Goal: Task Accomplishment & Management: Complete application form

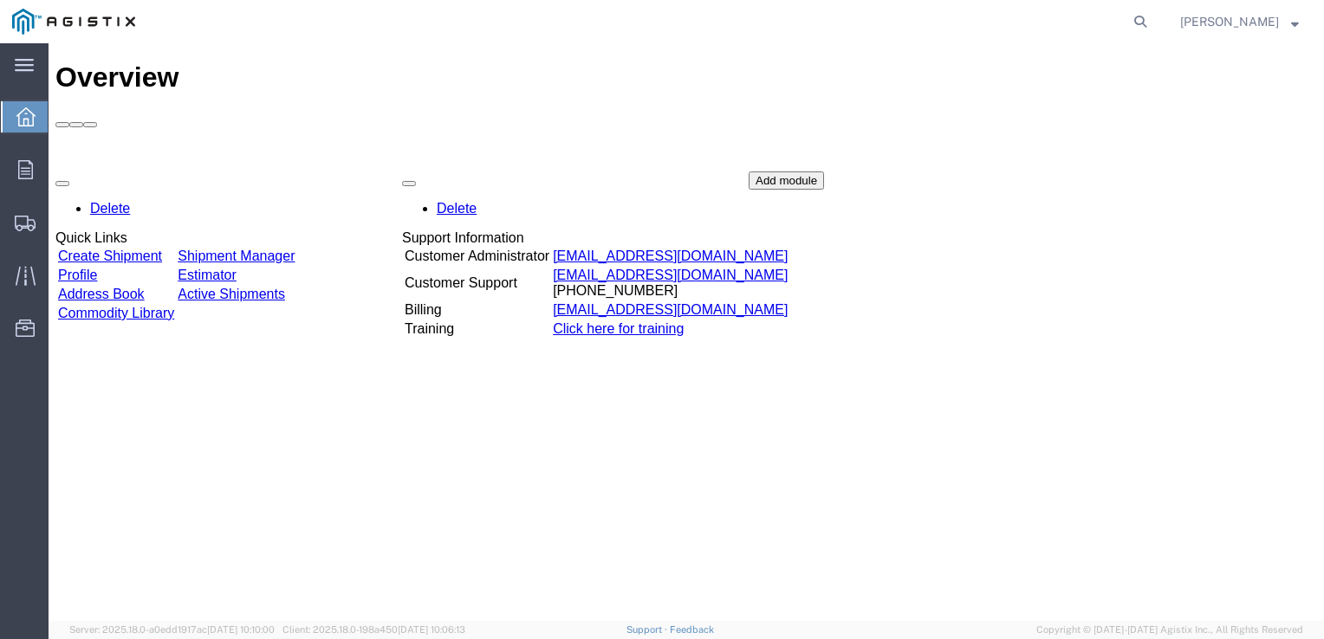
click at [147, 249] on link "Create Shipment" at bounding box center [110, 256] width 104 height 15
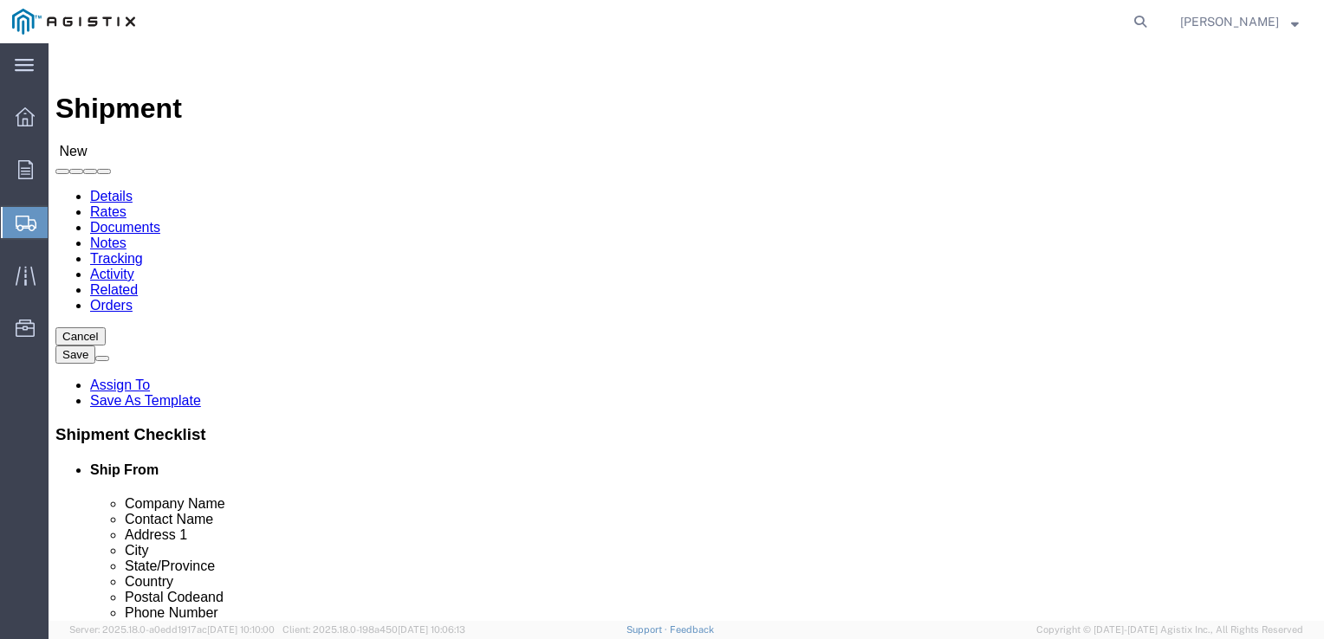
select select
click select "Select PG&E Tube Forgings of America Inc"
select select "9596"
click select "Select PG&E Tube Forgings of America Inc"
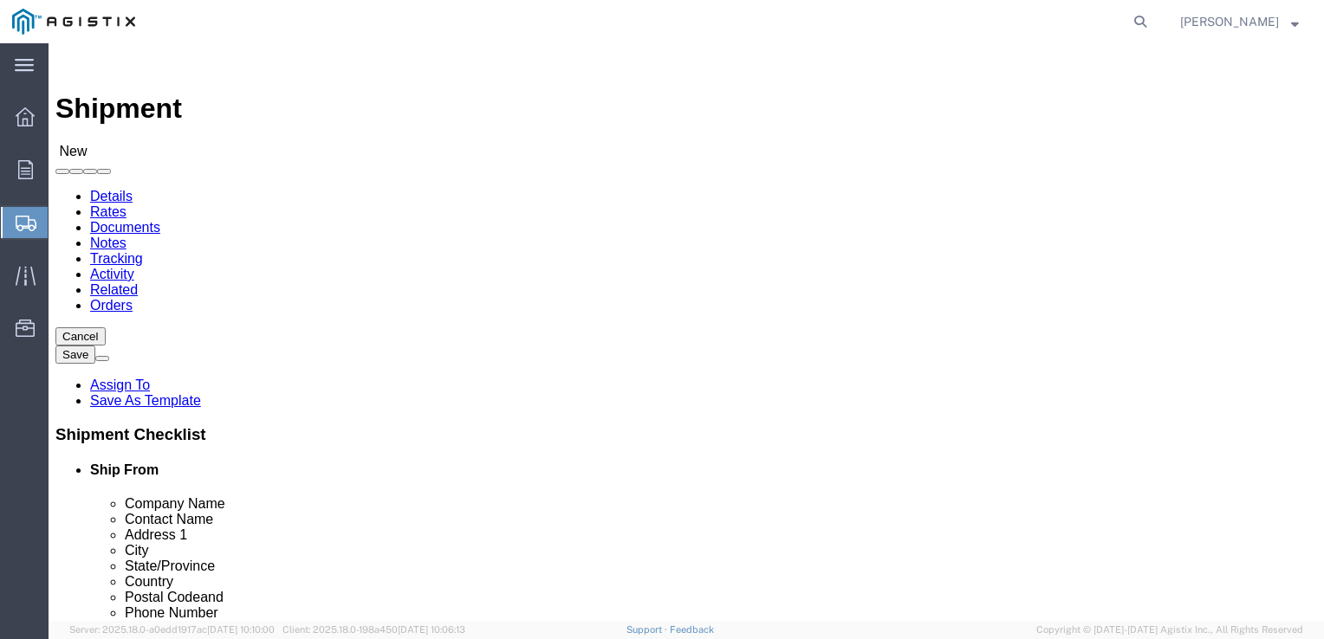
select select "PURCHORD"
select select
click select "Select All Others Fremont DC Fresno DC Wheatland DC"
select select "23082"
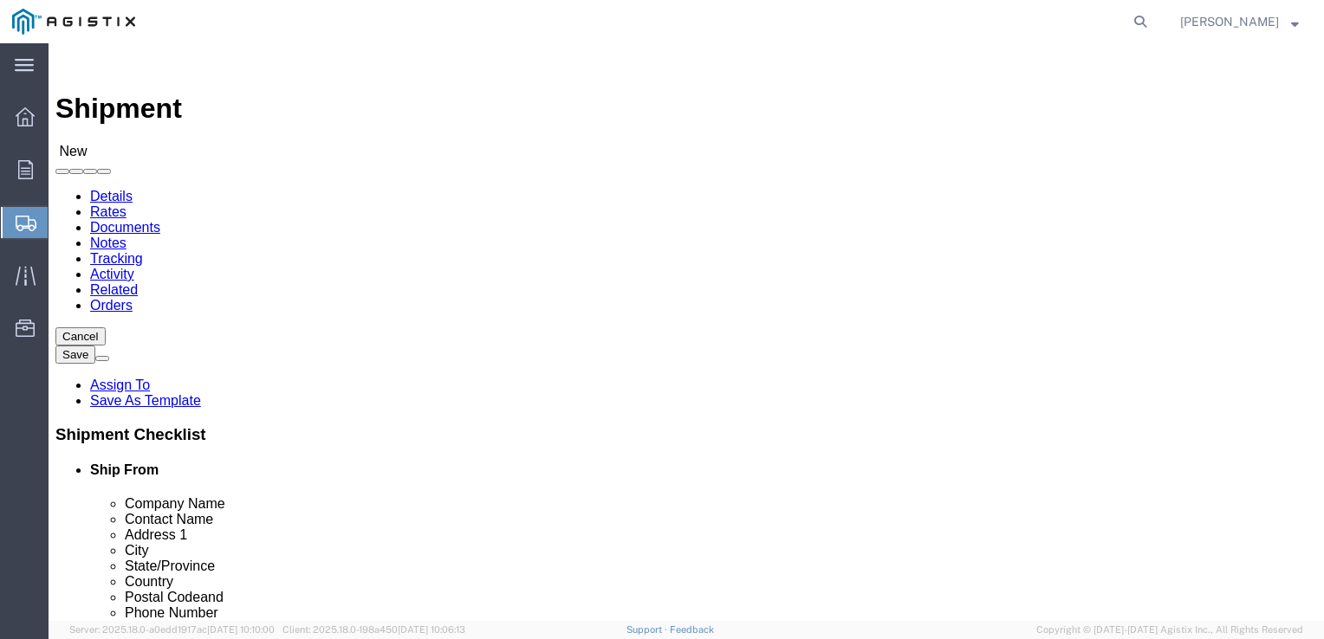
click select "Select All Others Fremont DC Fresno DC Wheatland DC"
select select "MYPROFILE"
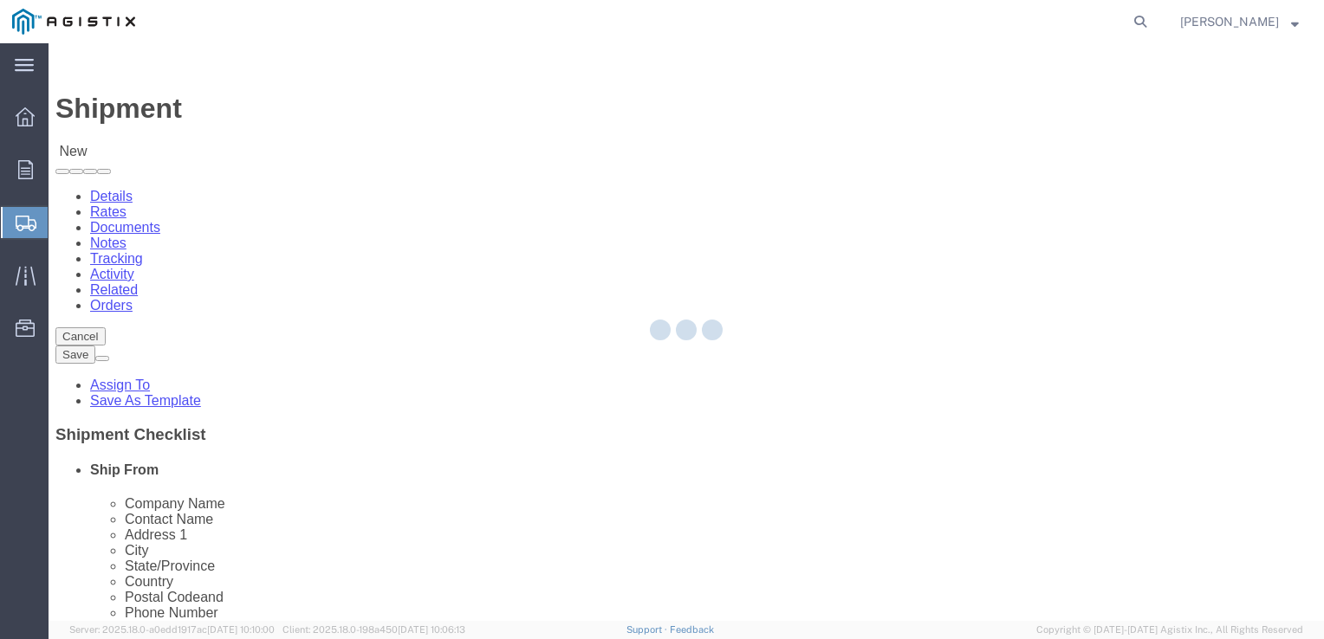
type input "Tube Forgings of America Inc"
type input "Richard Hicks"
type input "5200 NW Front Ave"
type input "Portland"
type input "97210"
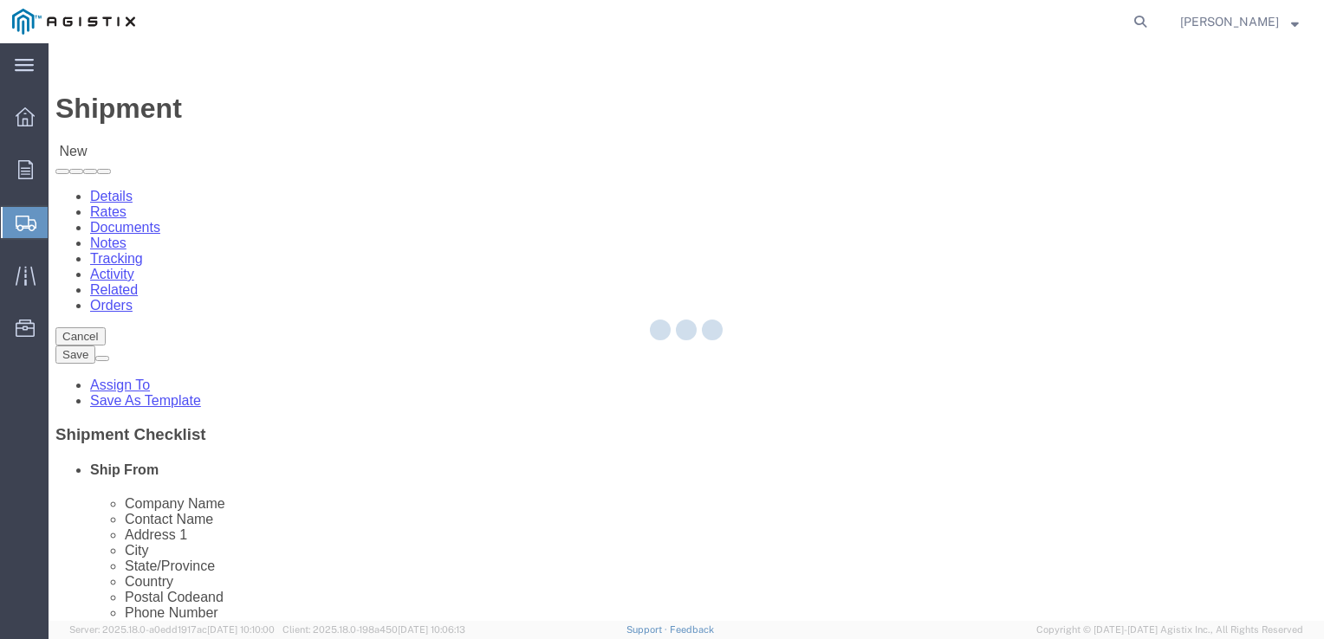
type input "503-820-2149"
type input "rhicks@tubeforgings.com"
checkbox input "true"
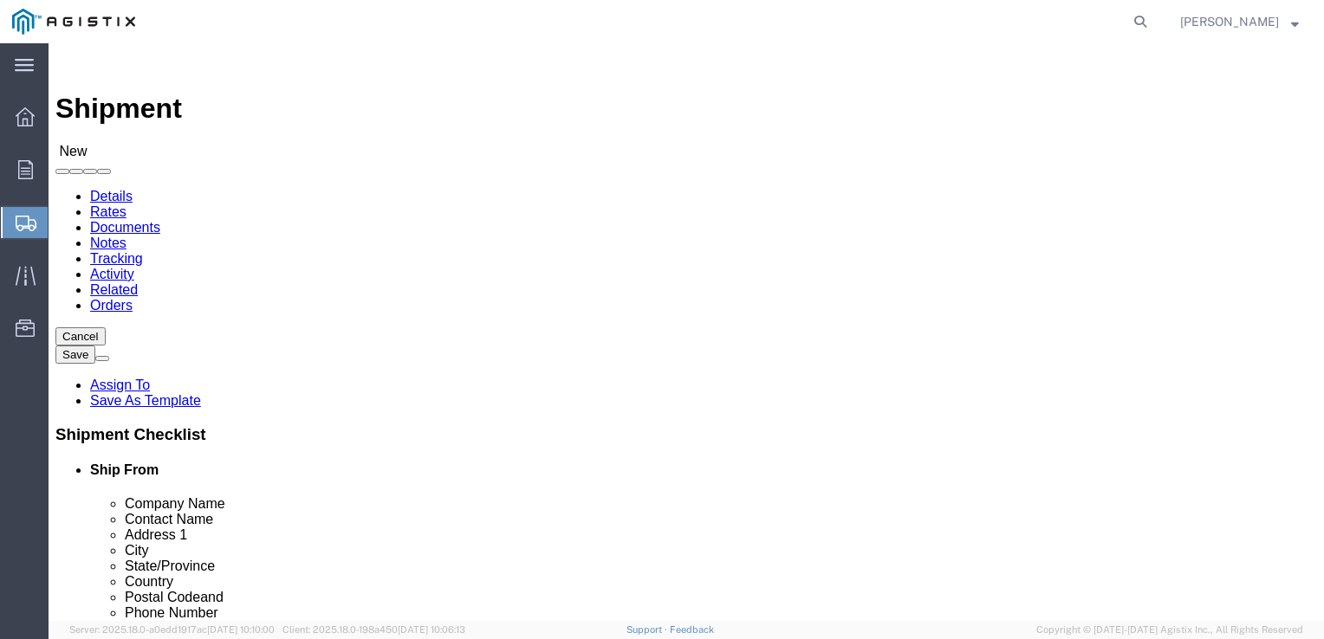
select select "OR"
type input "MROIS"
type input "P"
type input "PG&E"
type input "MROIS PG&E"
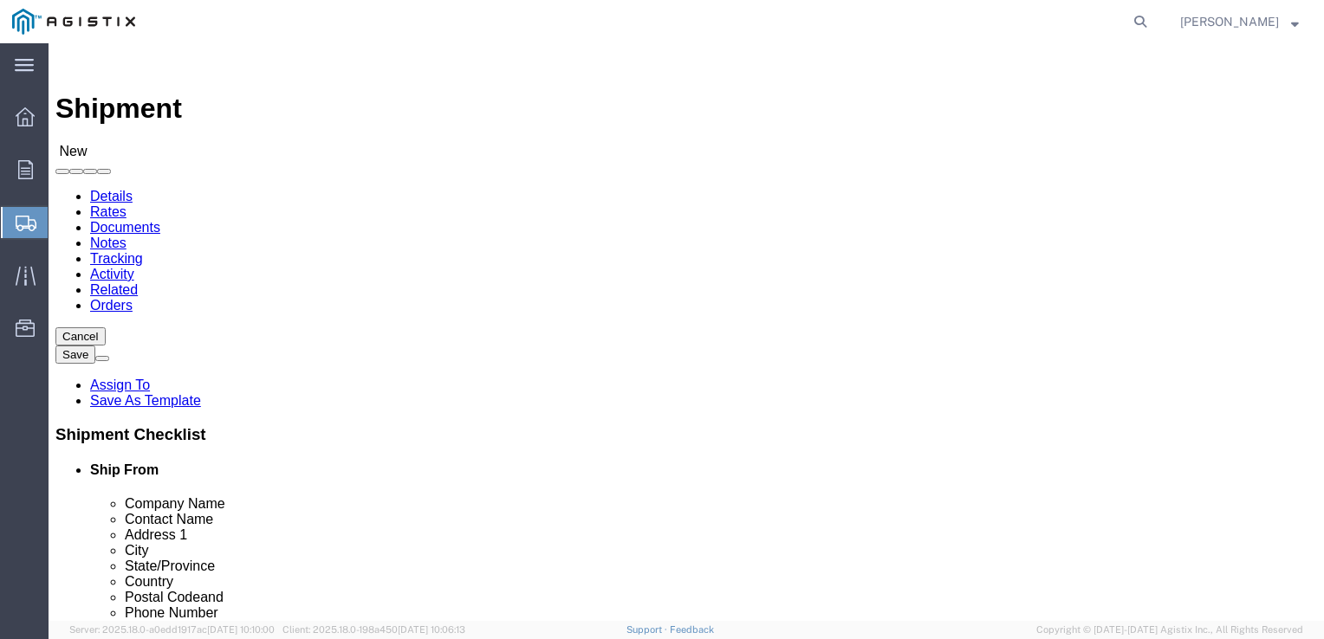
type input "DAVE McKNIGHT"
type input "810 GILMORE AVENUE"
select select
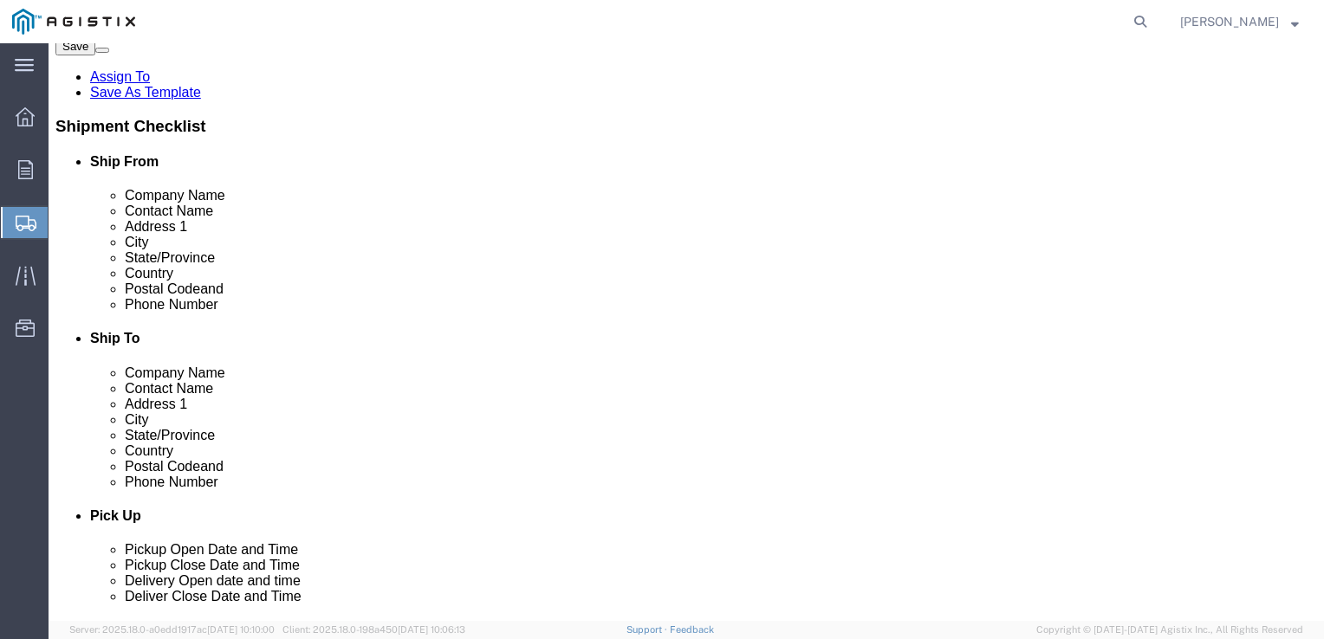
type input "STOCKTON"
select select
type input "C"
type input "CA"
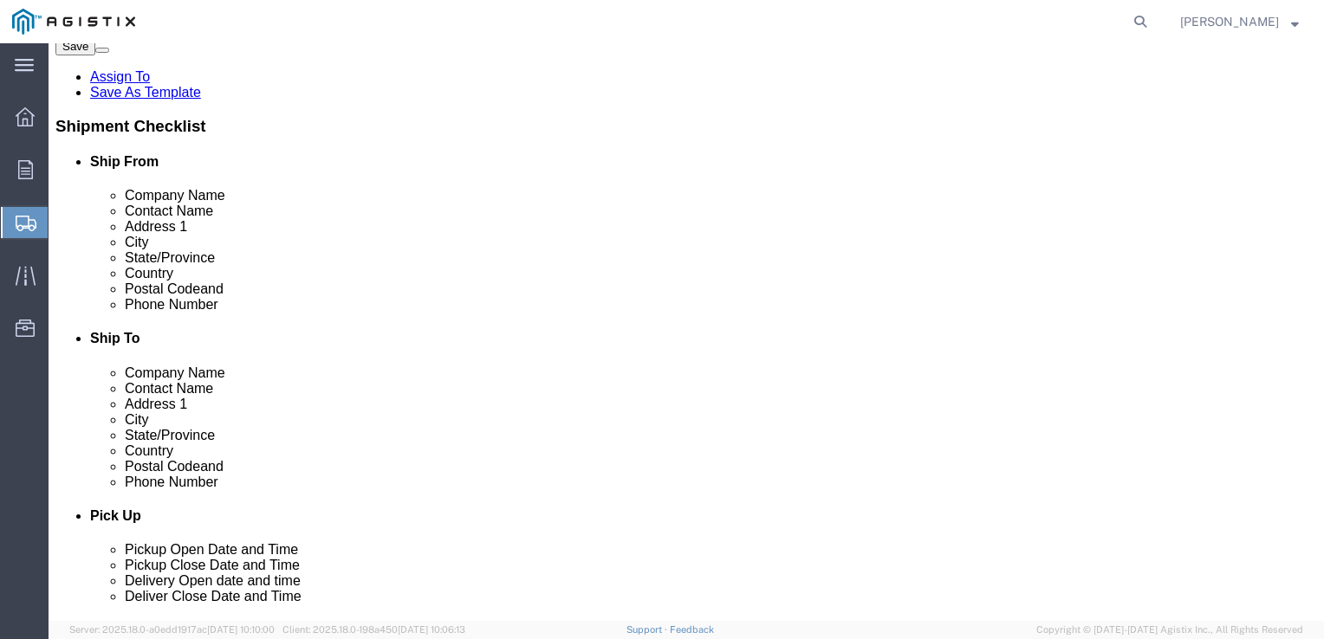
select select
select select "AA"
select select
select select "CA"
click input "Postal Code"
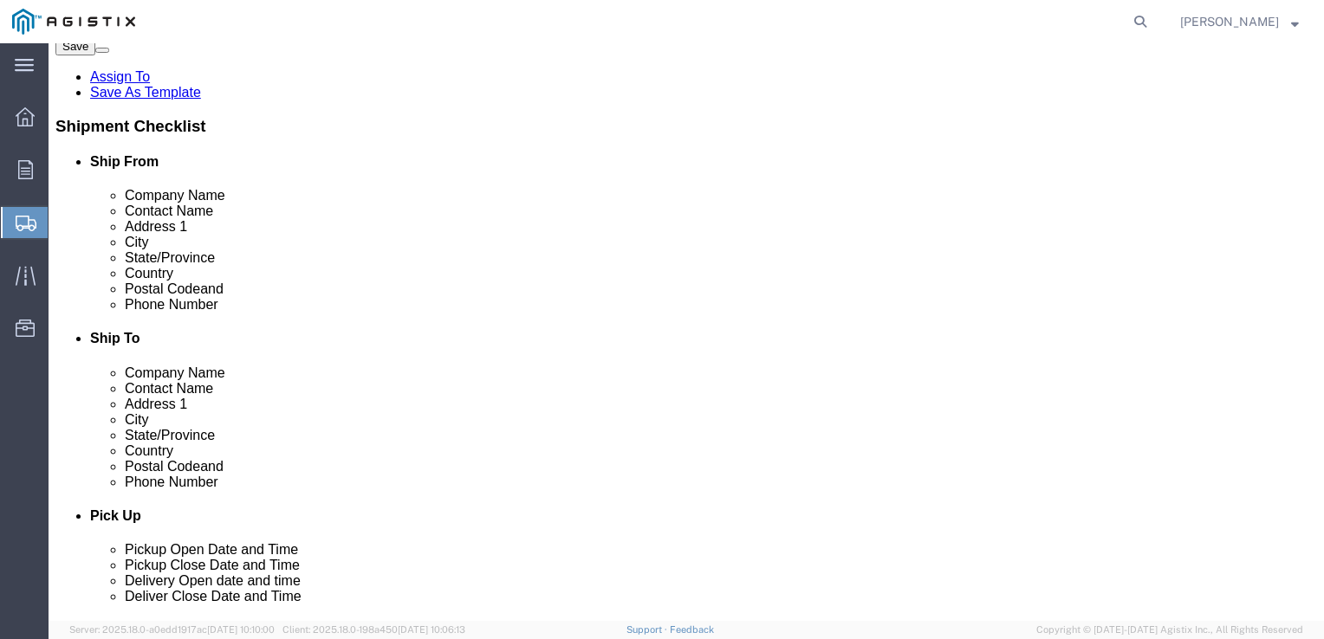
type input "95204"
select select
click input "text"
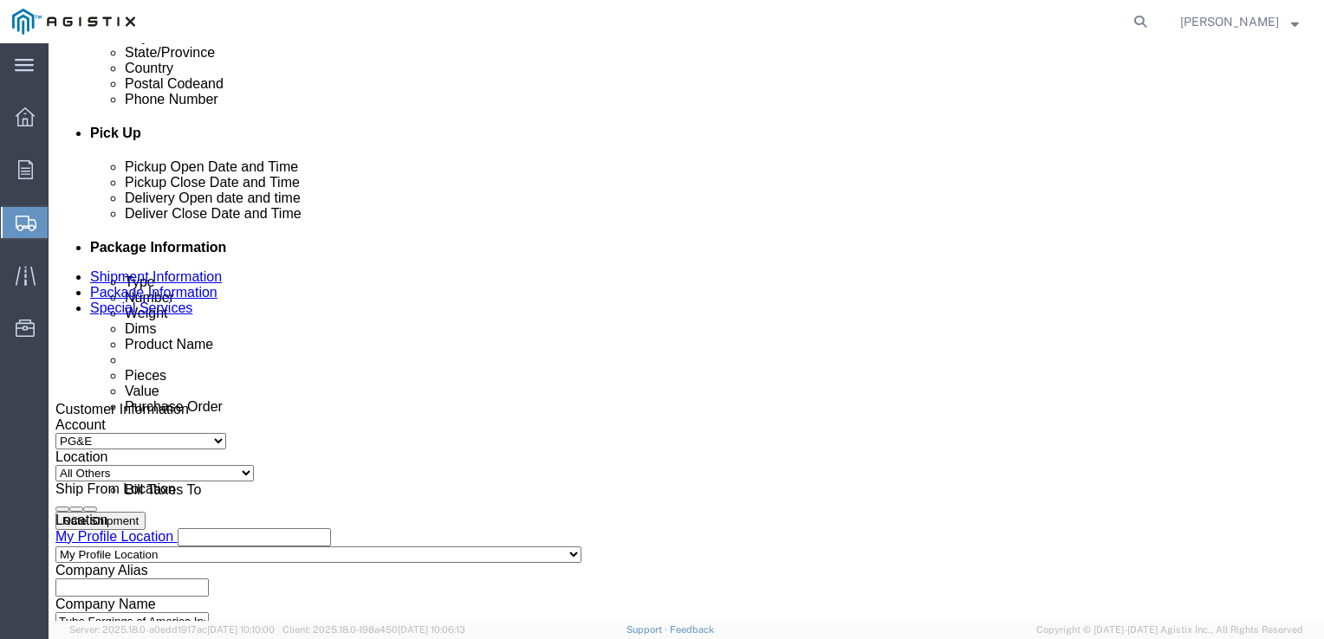
scroll to position [701, 0]
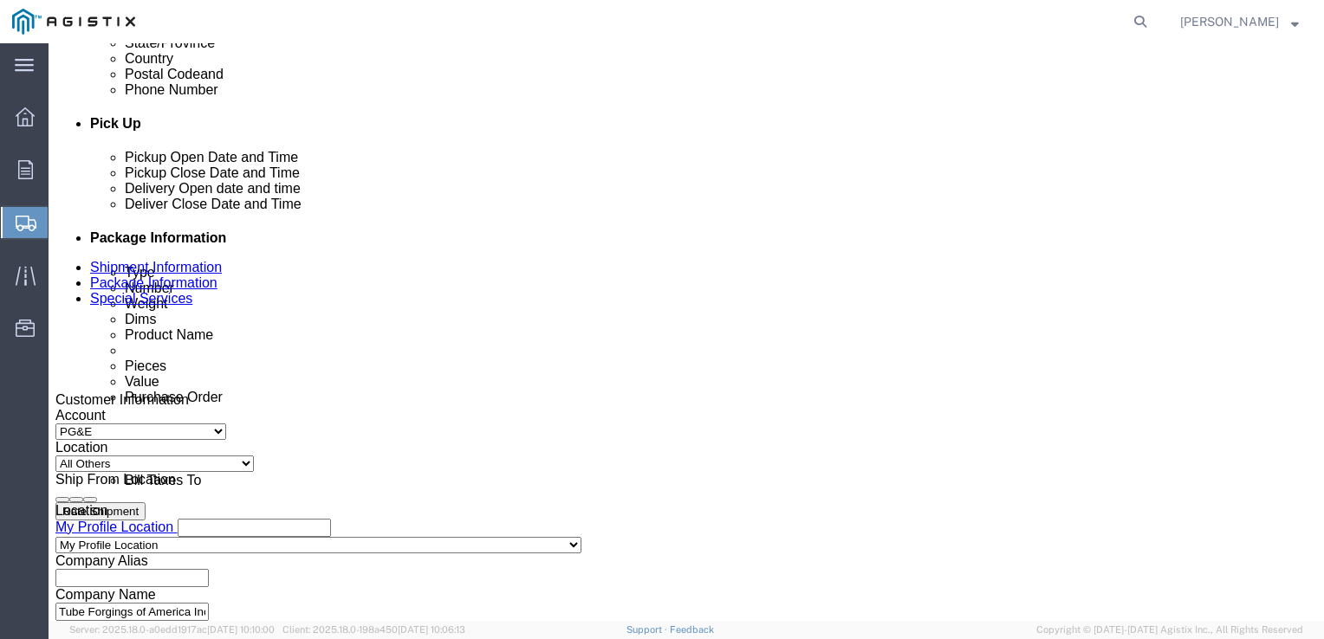
type input "7077478420"
click div "Sep 05 2025 8:00 AM"
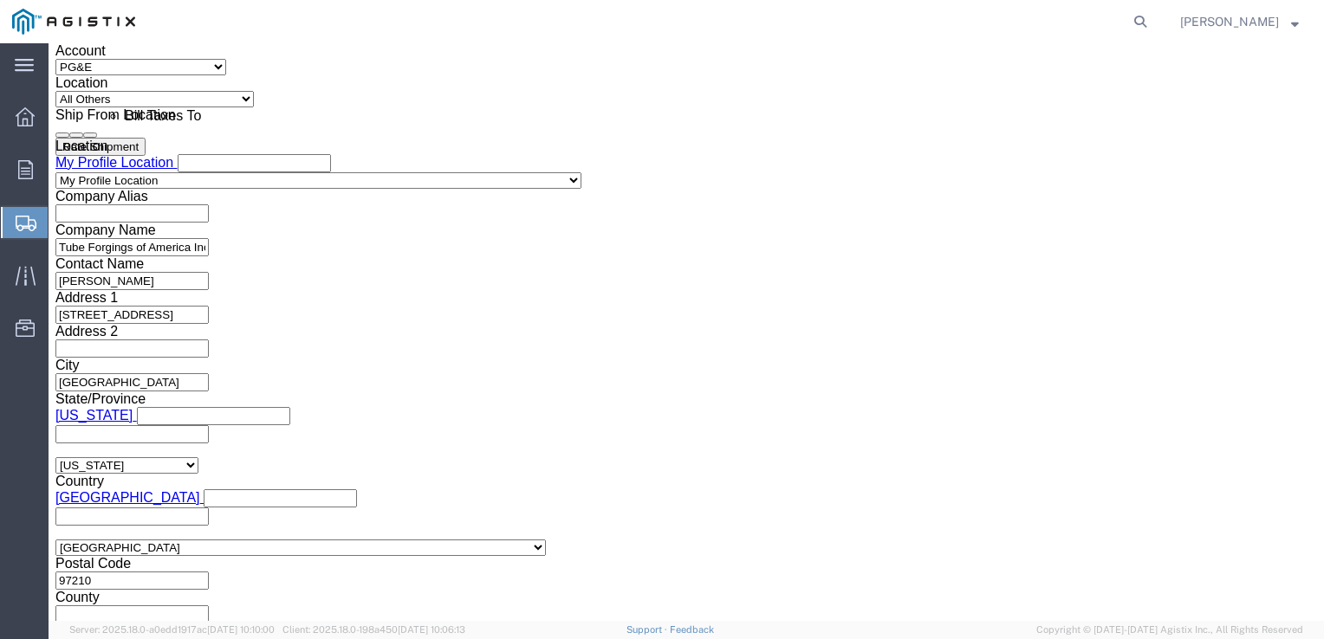
type input "10:00 AM"
click button "Apply"
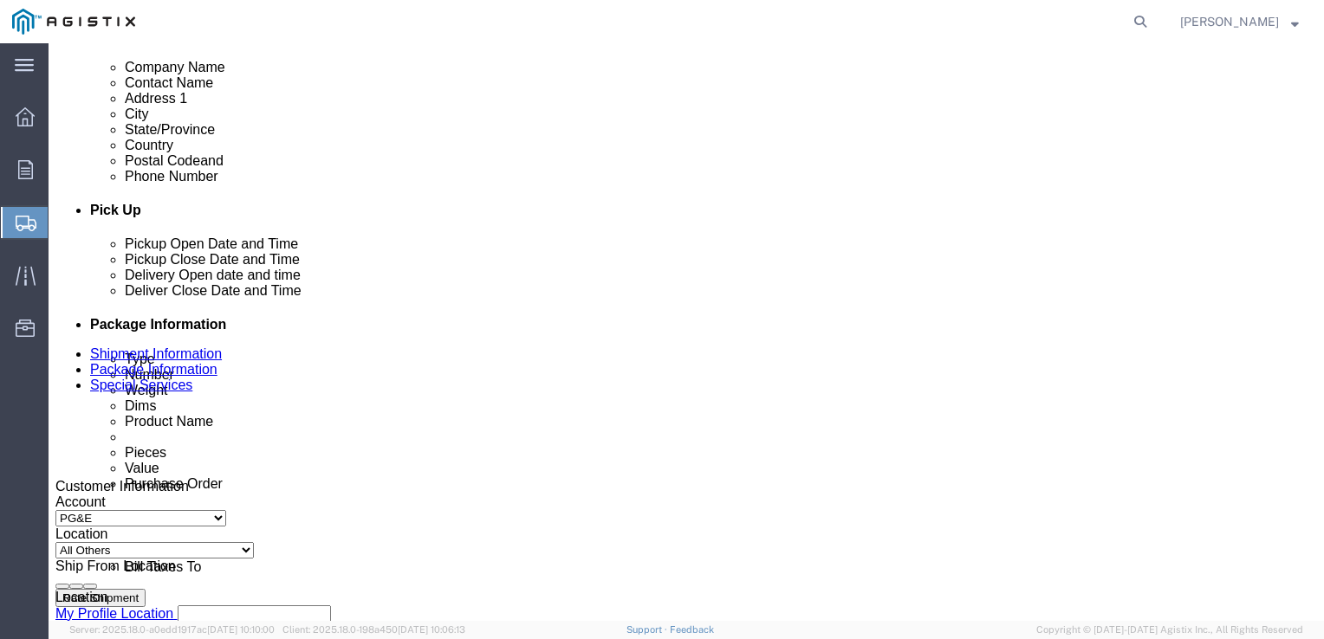
scroll to position [610, 0]
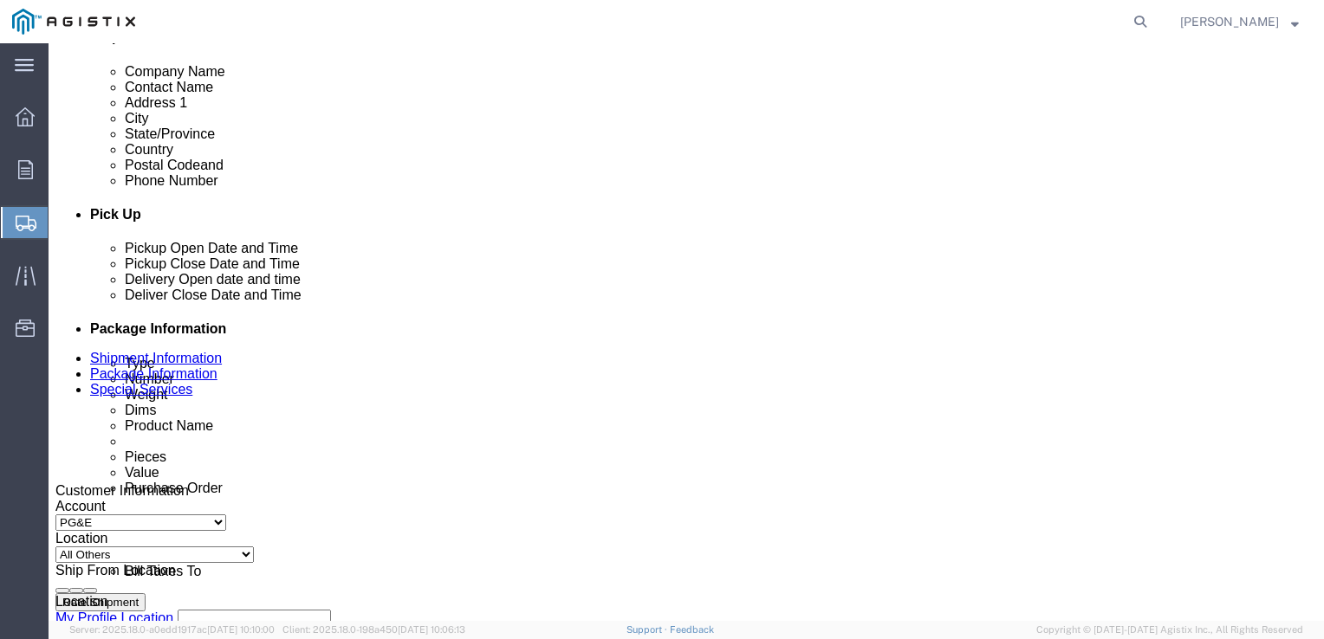
click div "Sep 05 2025 11:00 AM"
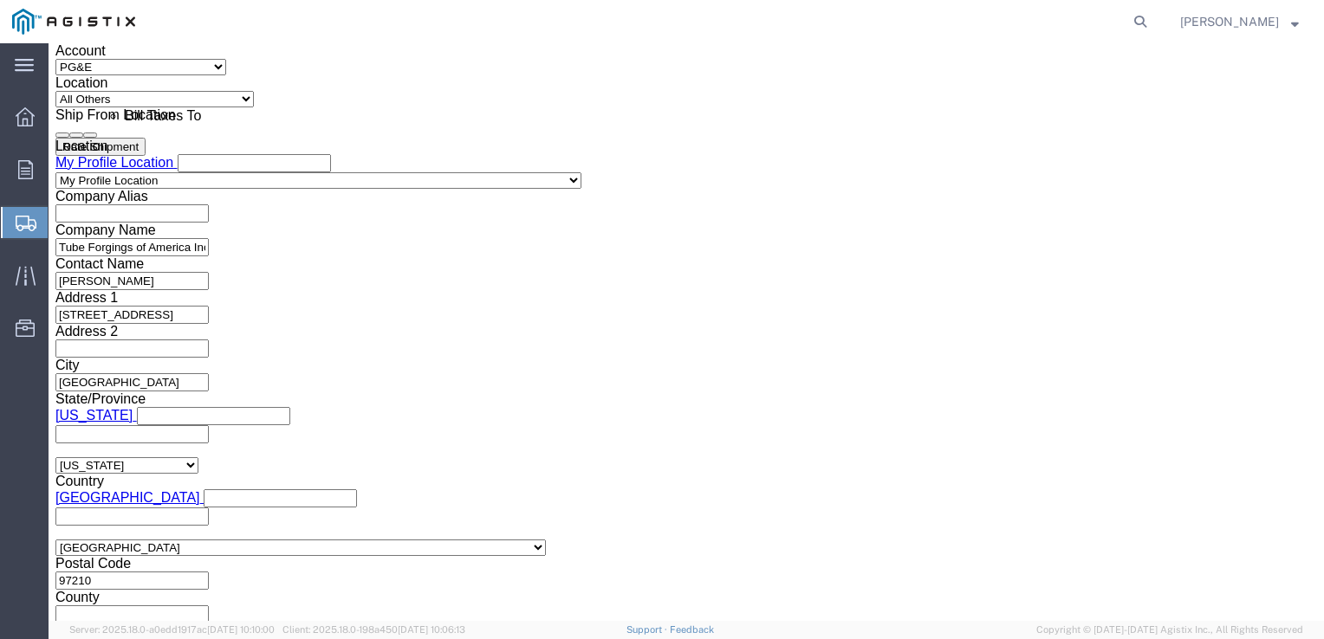
type input "12:30 PM"
click button "Apply"
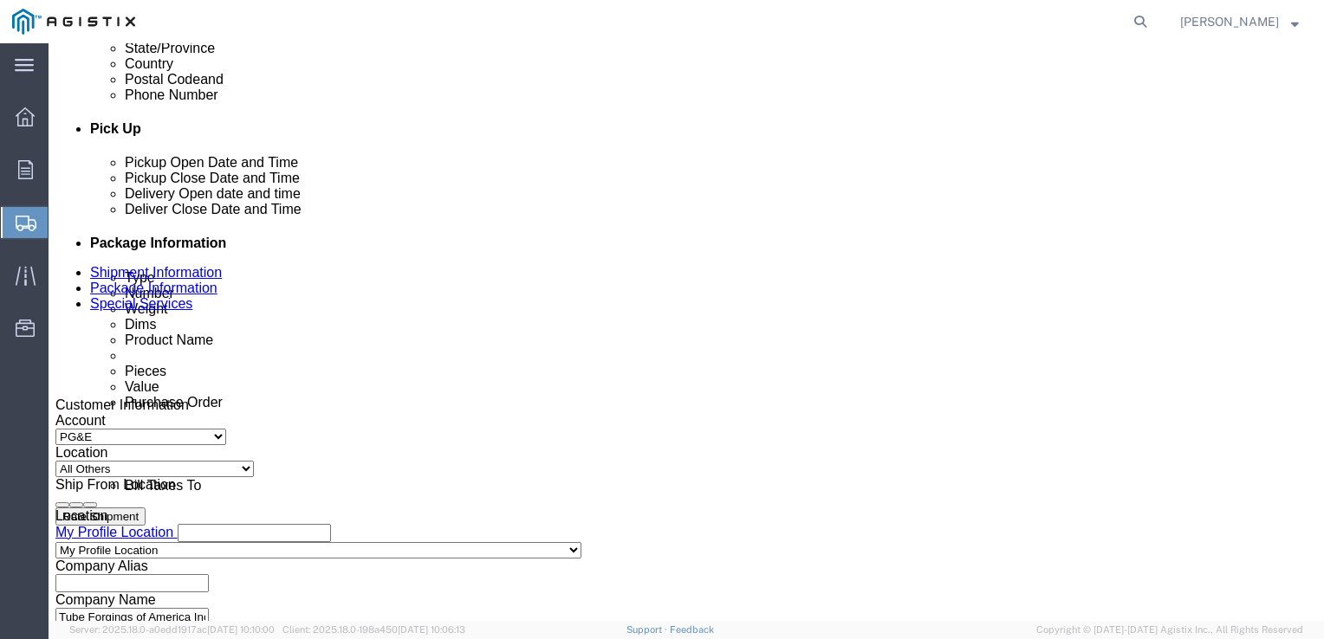
scroll to position [728, 0]
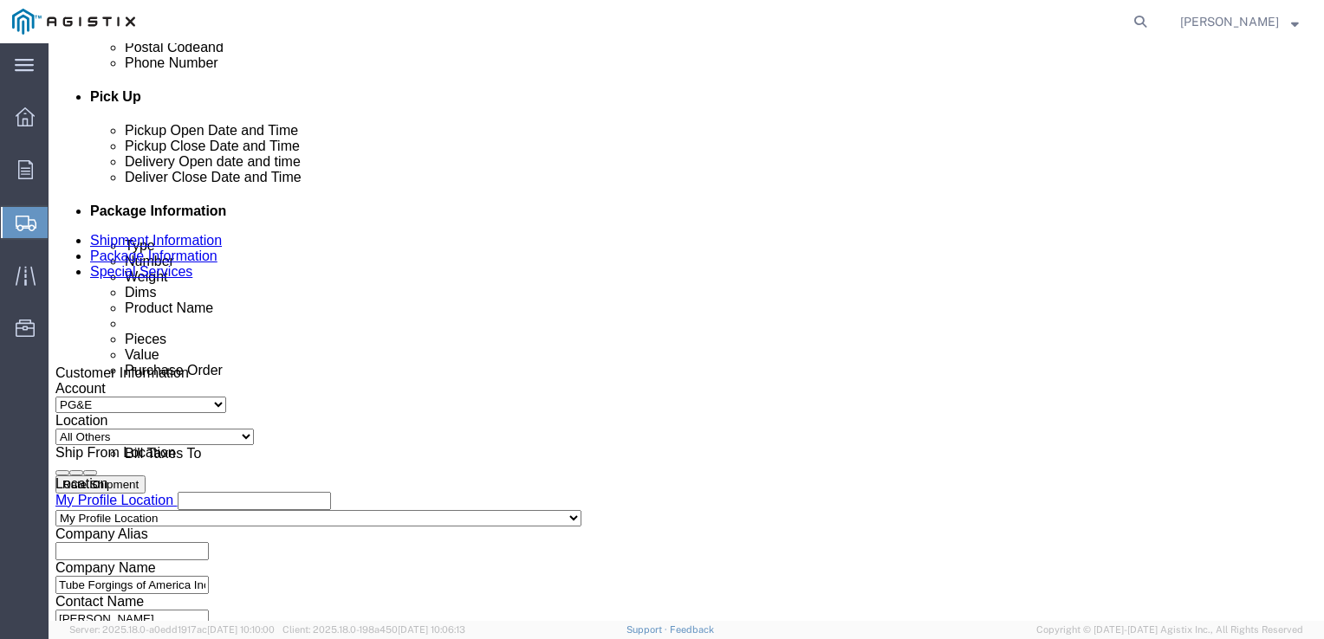
click div
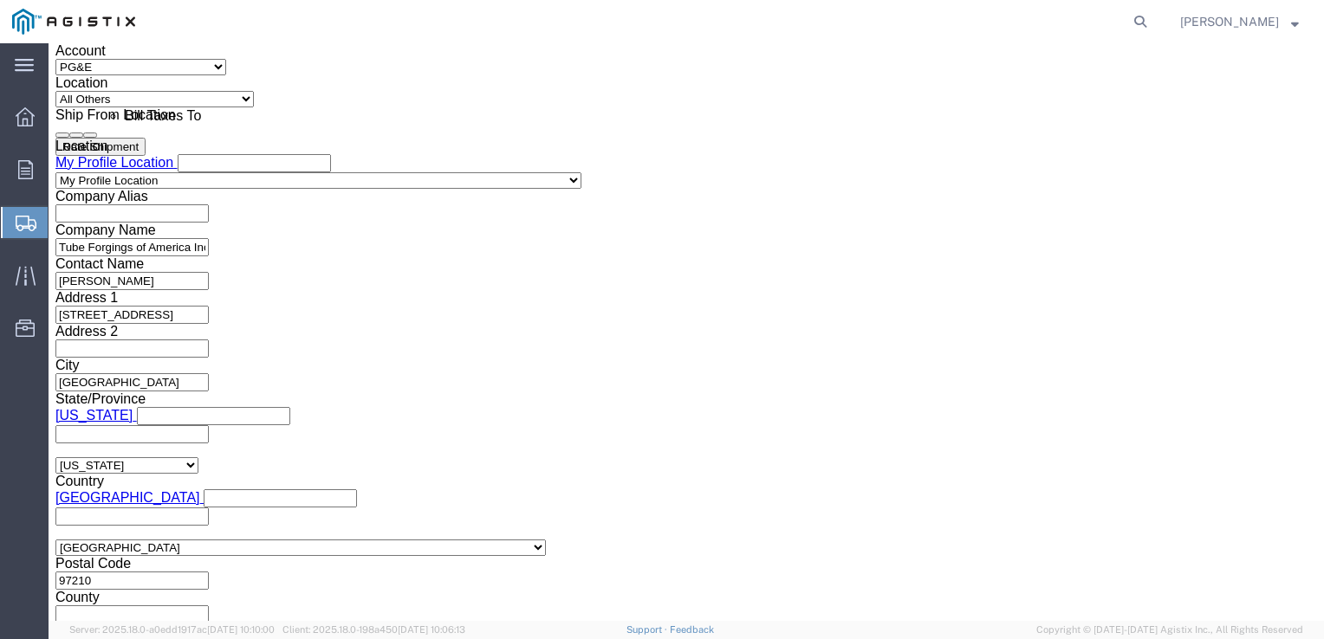
click button "Apply"
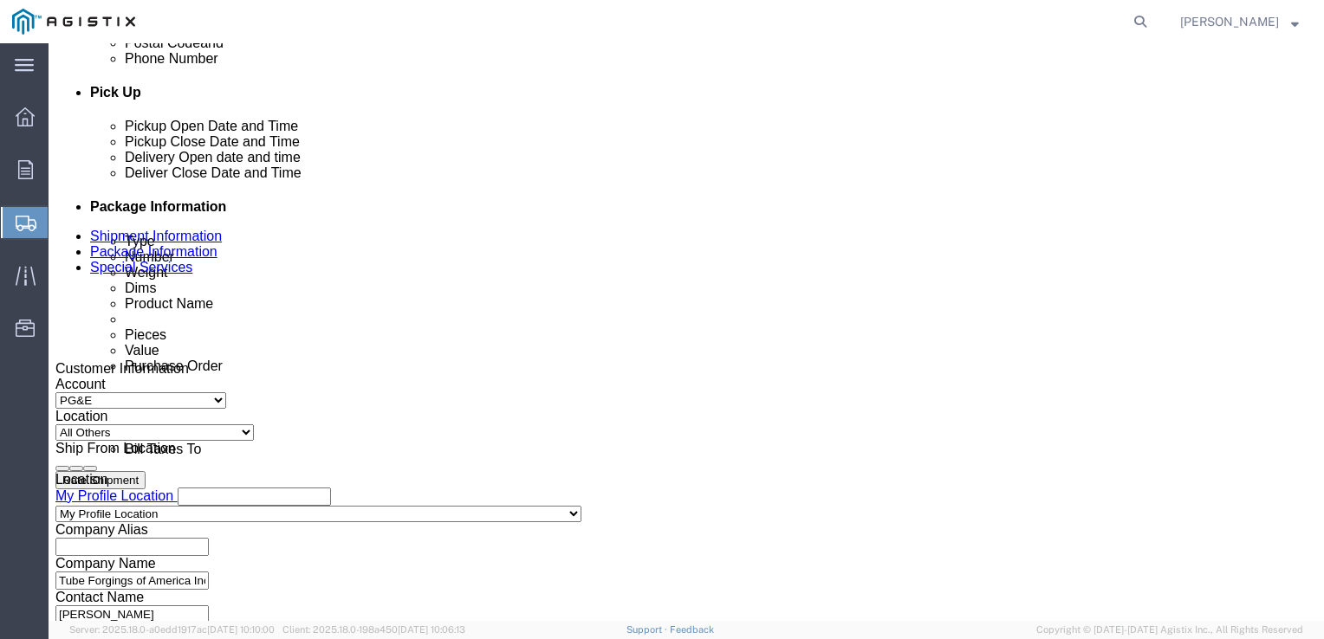
scroll to position [727, 0]
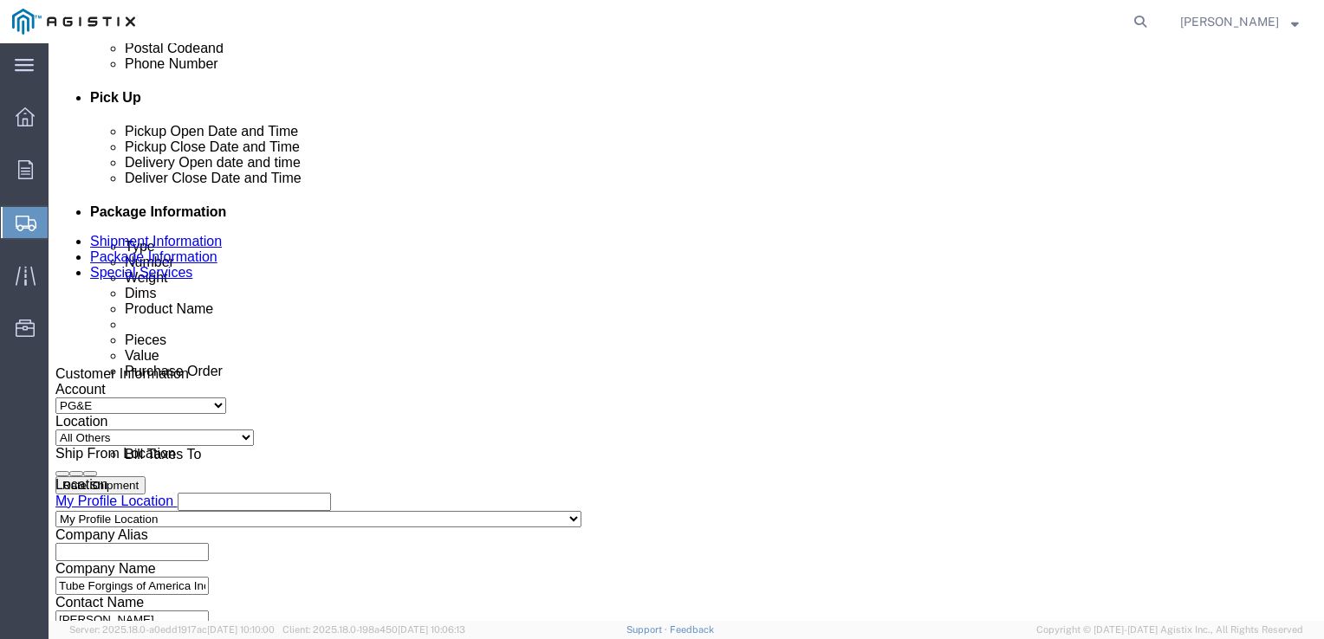
click div "Sep 08 2025 1:30 PM"
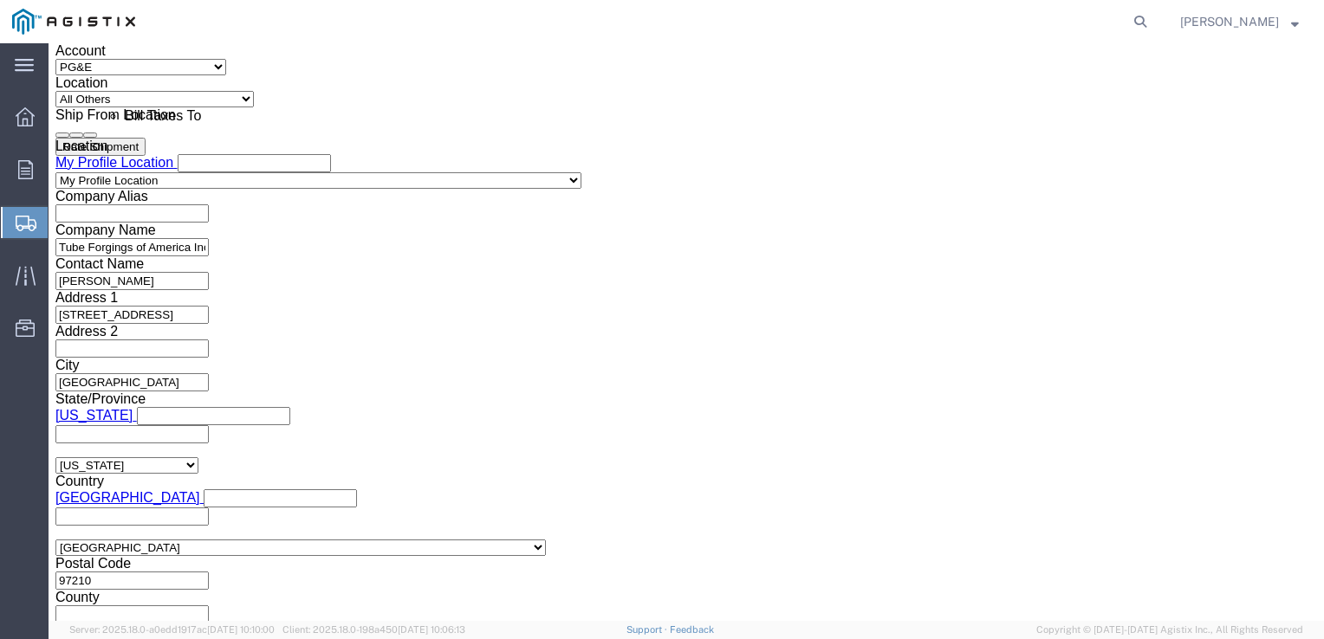
type input "12:30 PM"
click button "Apply"
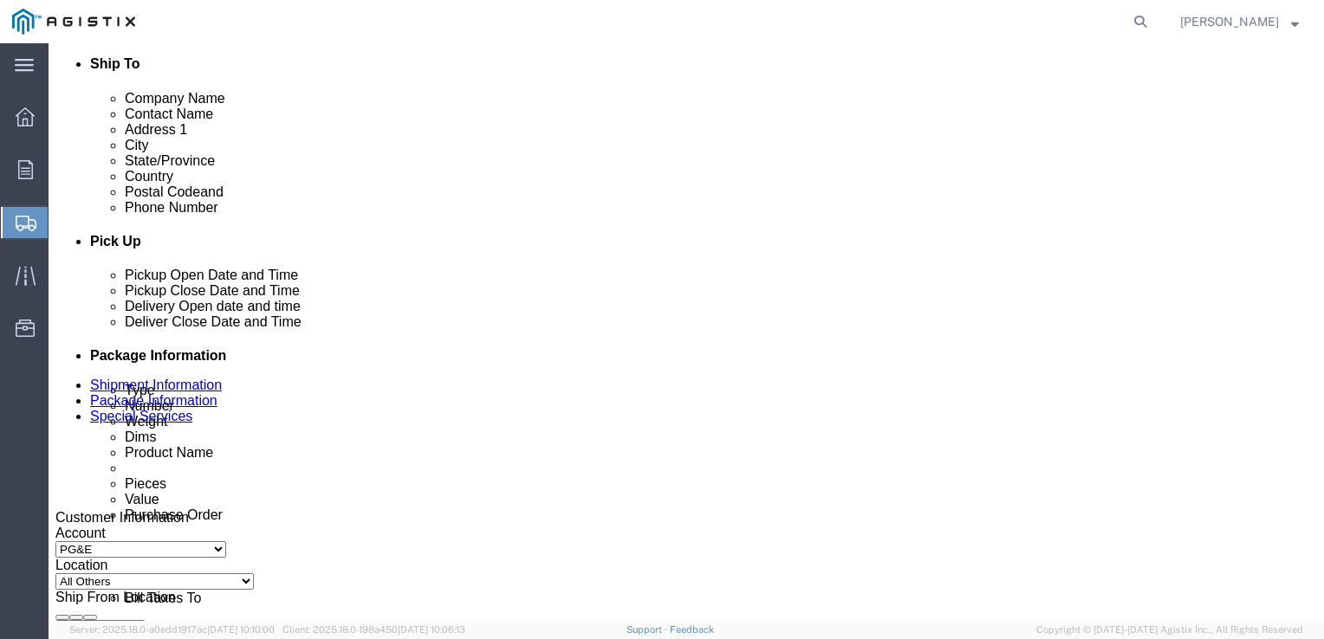
scroll to position [563, 0]
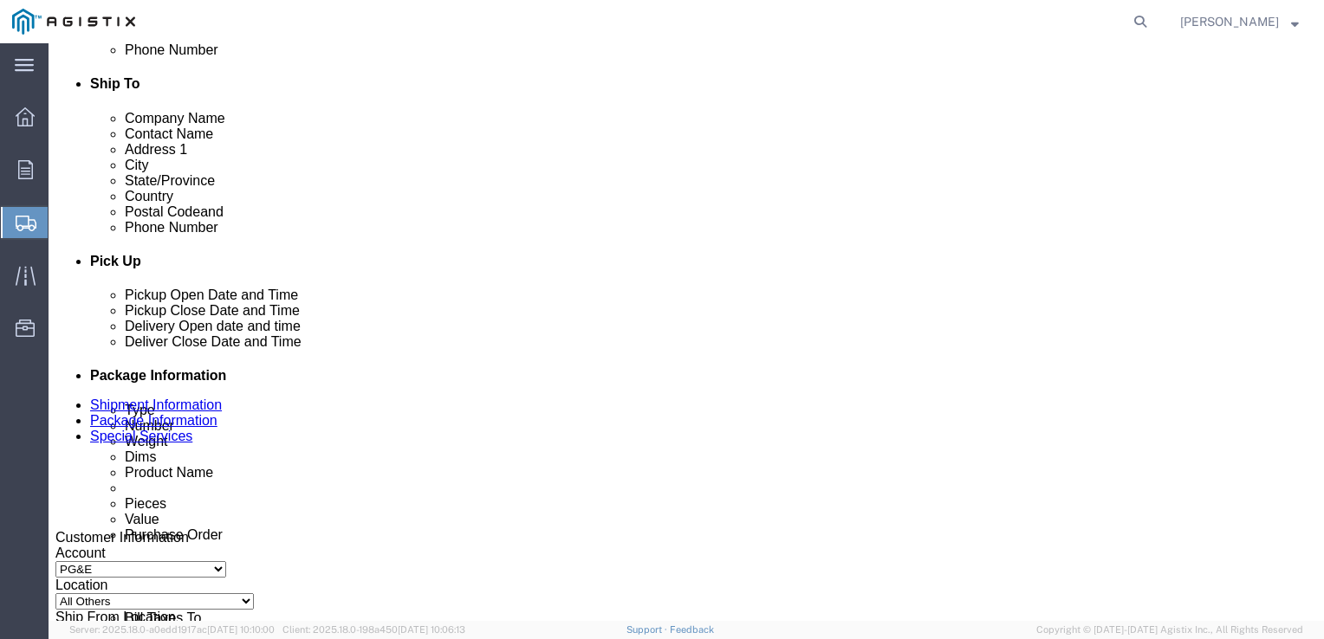
click div
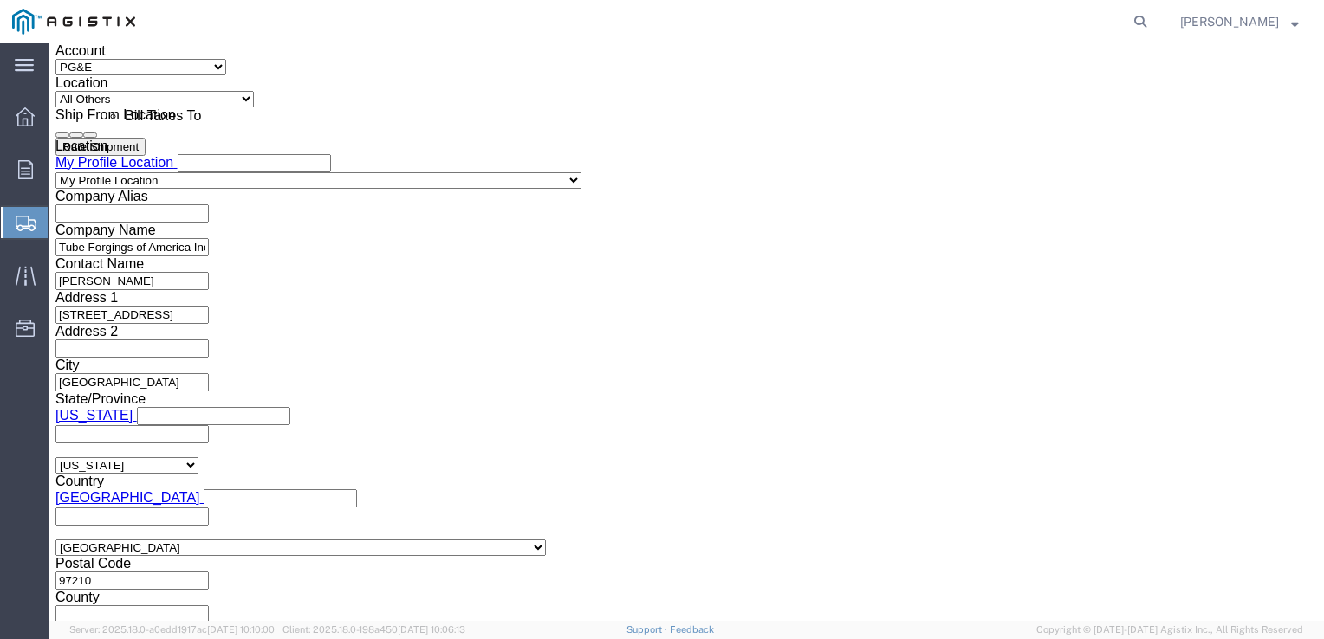
type input "3:30 PM"
click button "Apply"
click button "Continue"
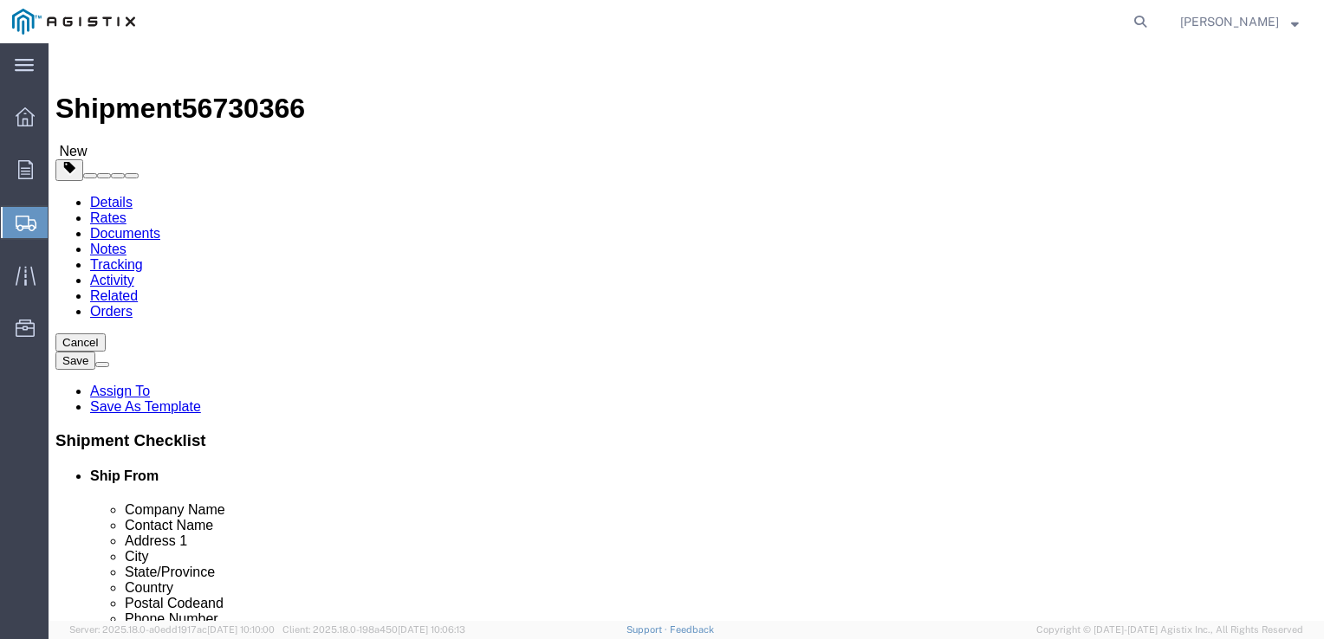
click select "Select Bulk Bundle(s) Cardboard Box(es) Carton(s) Crate(s) Drum(s) (Fiberboard)…"
select select "PSST"
click select "Select Bulk Bundle(s) Cardboard Box(es) Carton(s) Crate(s) Drum(s) (Fiberboard)…"
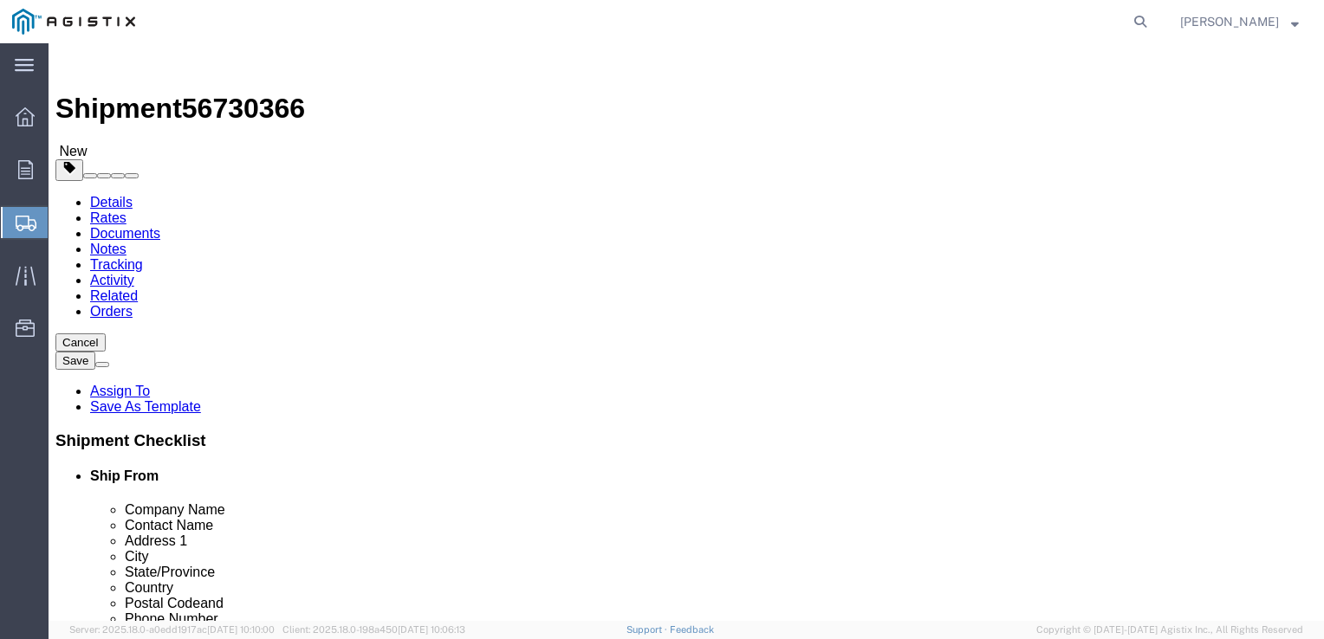
click input "text"
type input "1"
type input "48"
type input "42"
type input "22"
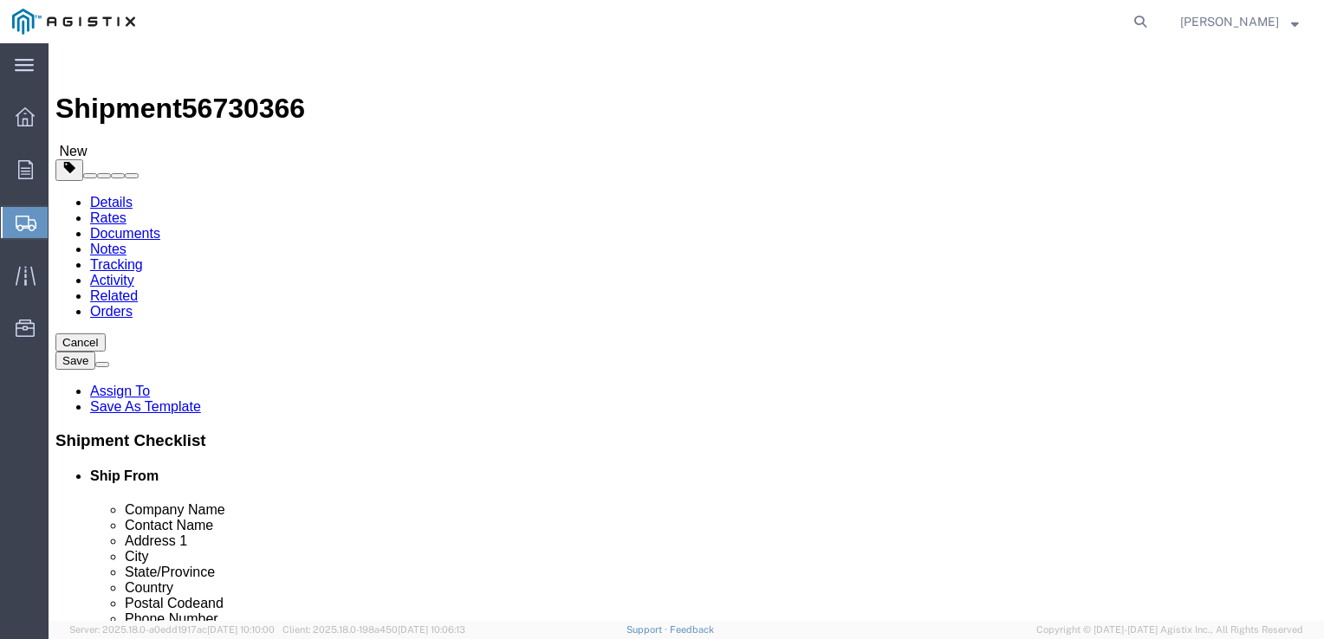
type input "416"
click link "Add Content"
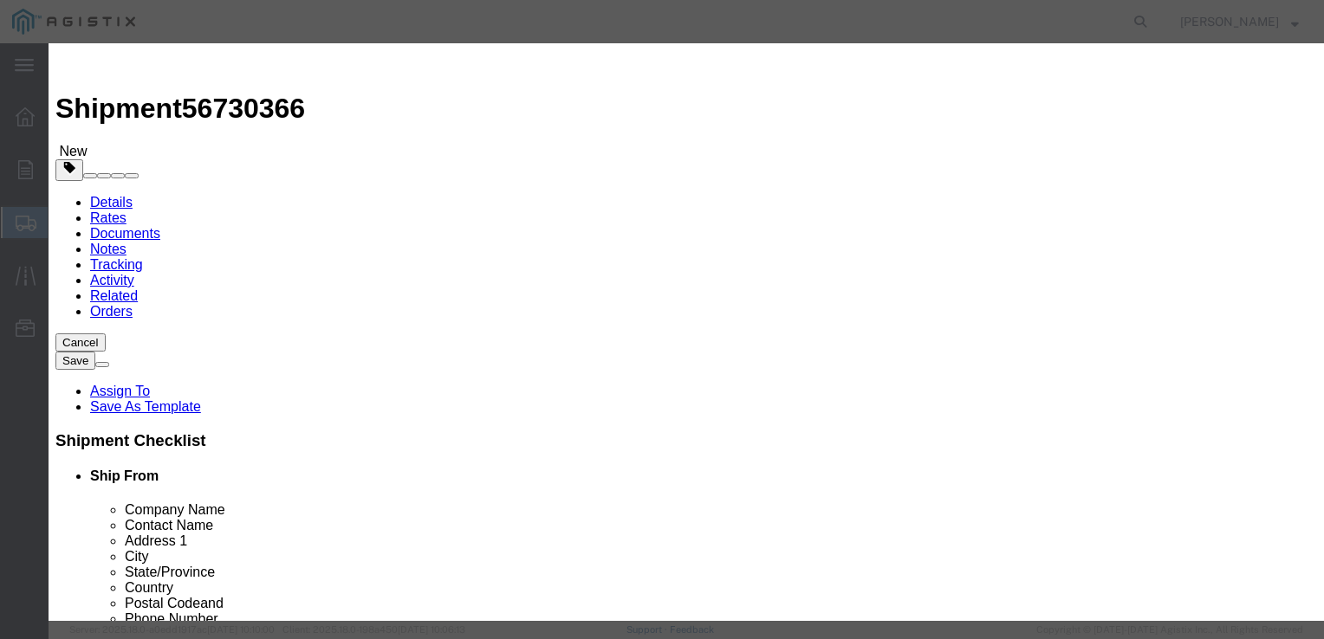
click input "text"
type input "PIPE FITTINGS"
type input "2"
type input "1960.56"
select select "USD"
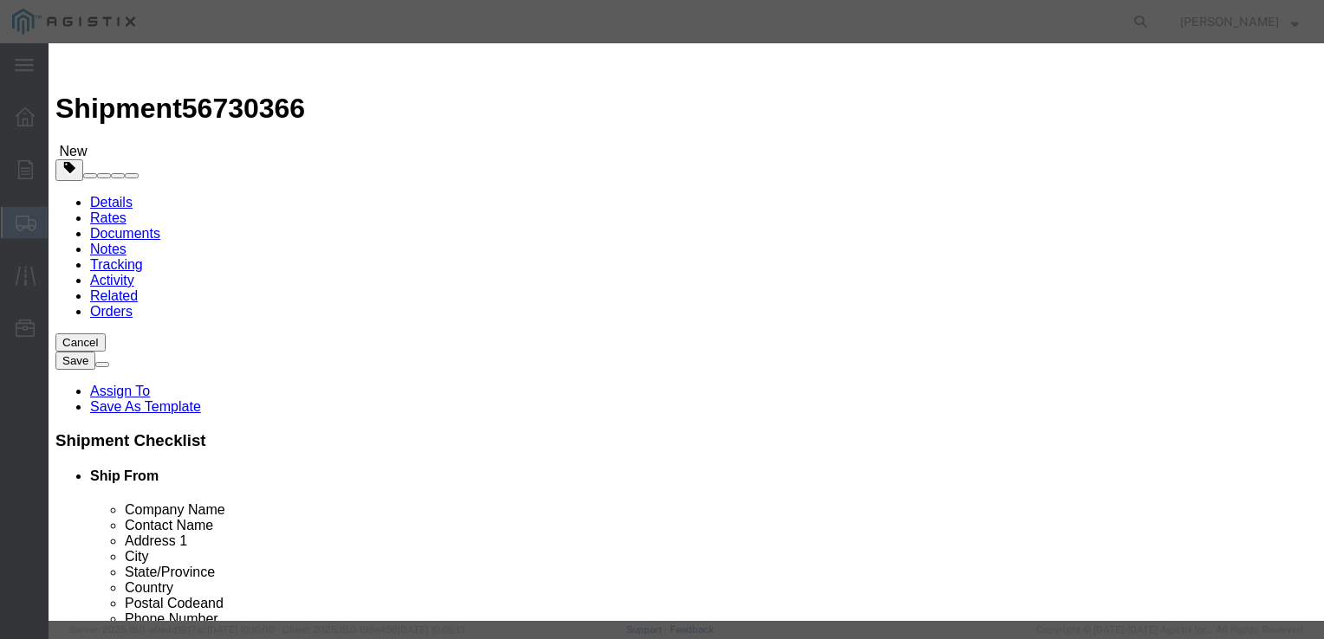
select select "50"
click button "Save & Close"
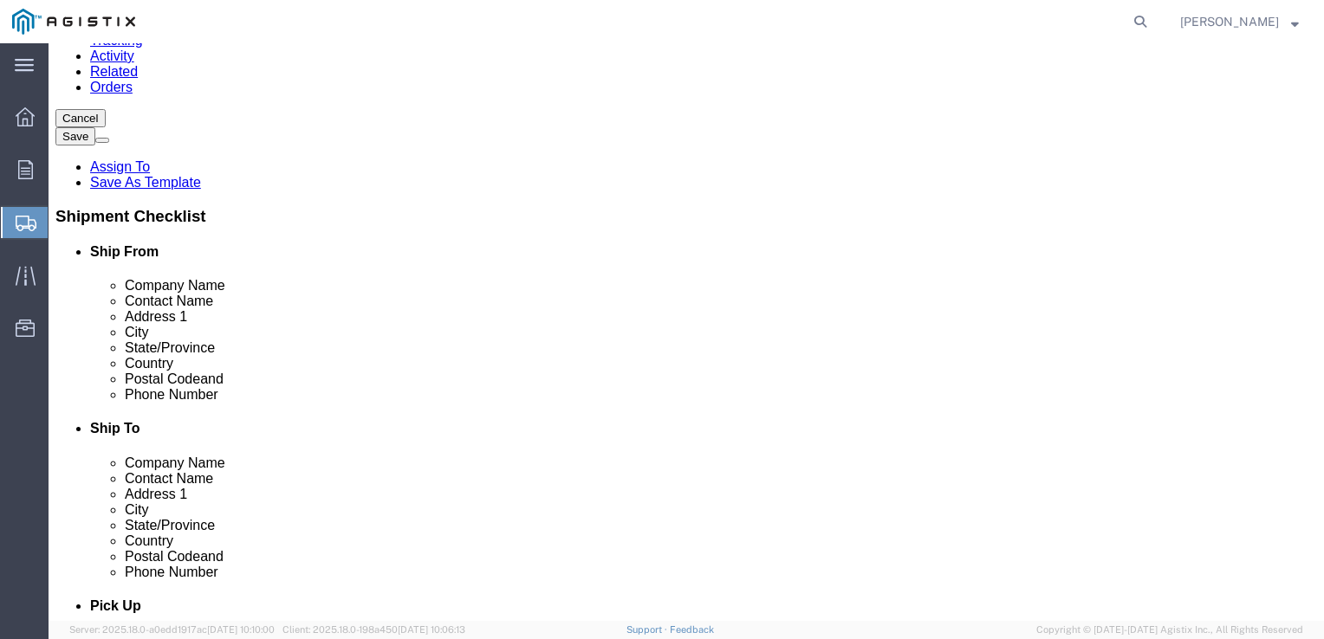
scroll to position [229, 0]
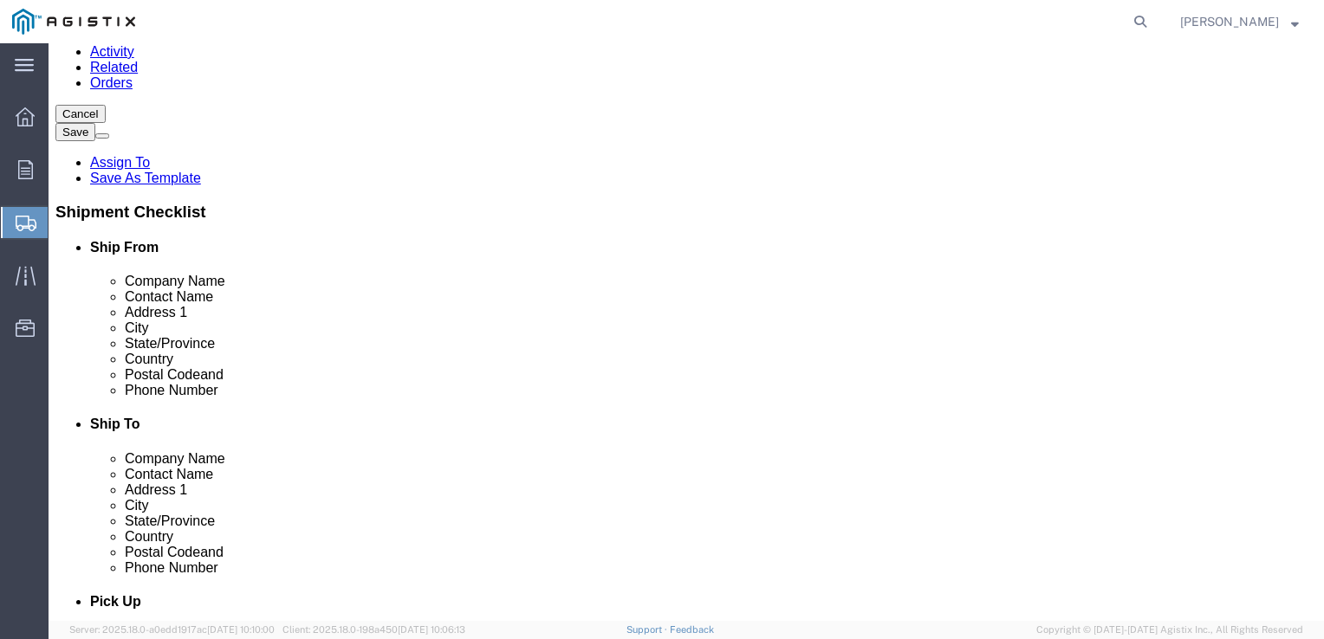
click button "Previous"
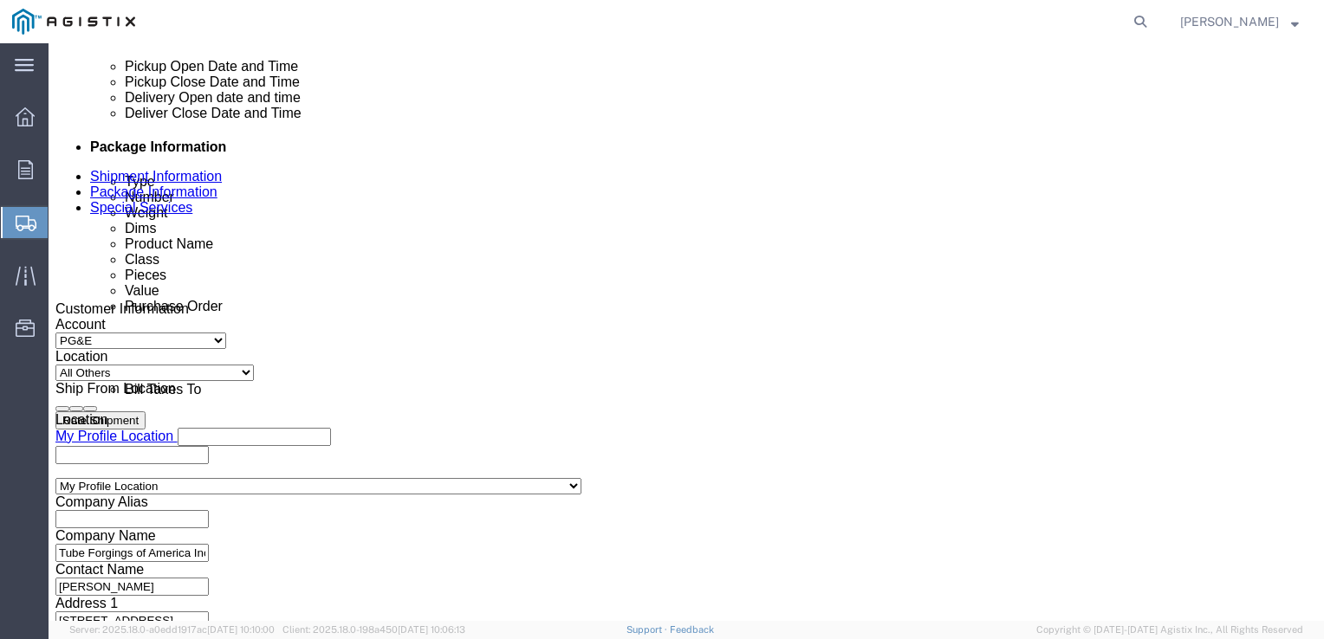
scroll to position [764, 0]
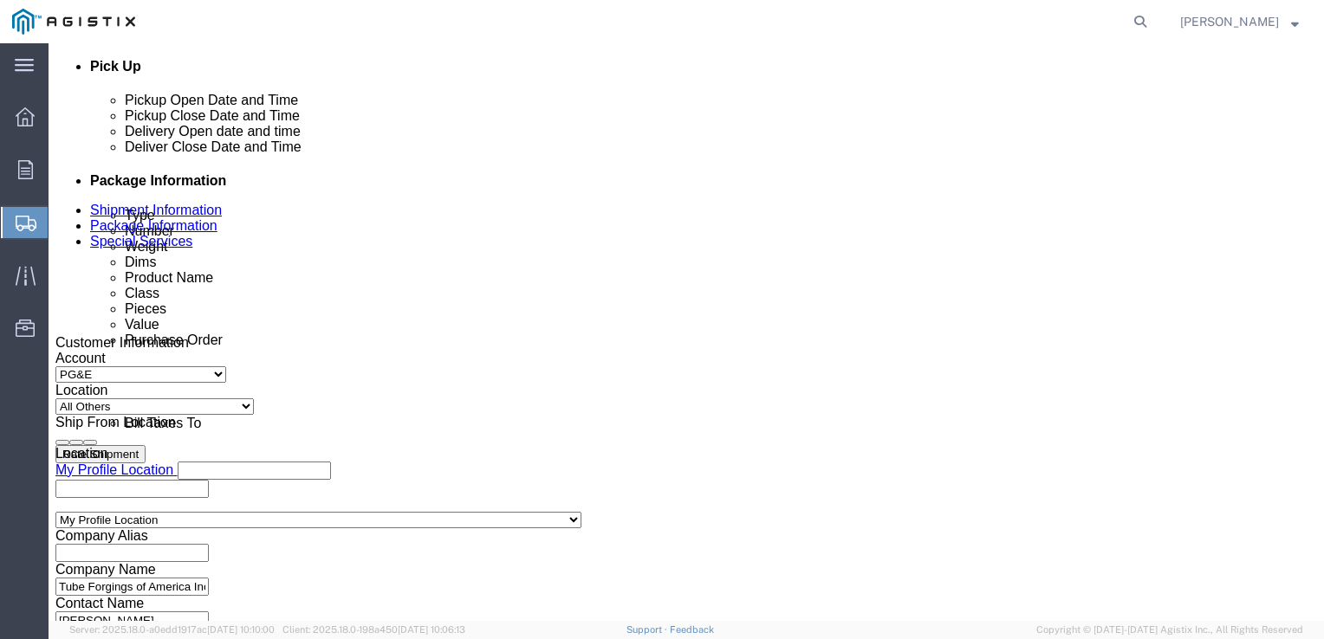
click input "text"
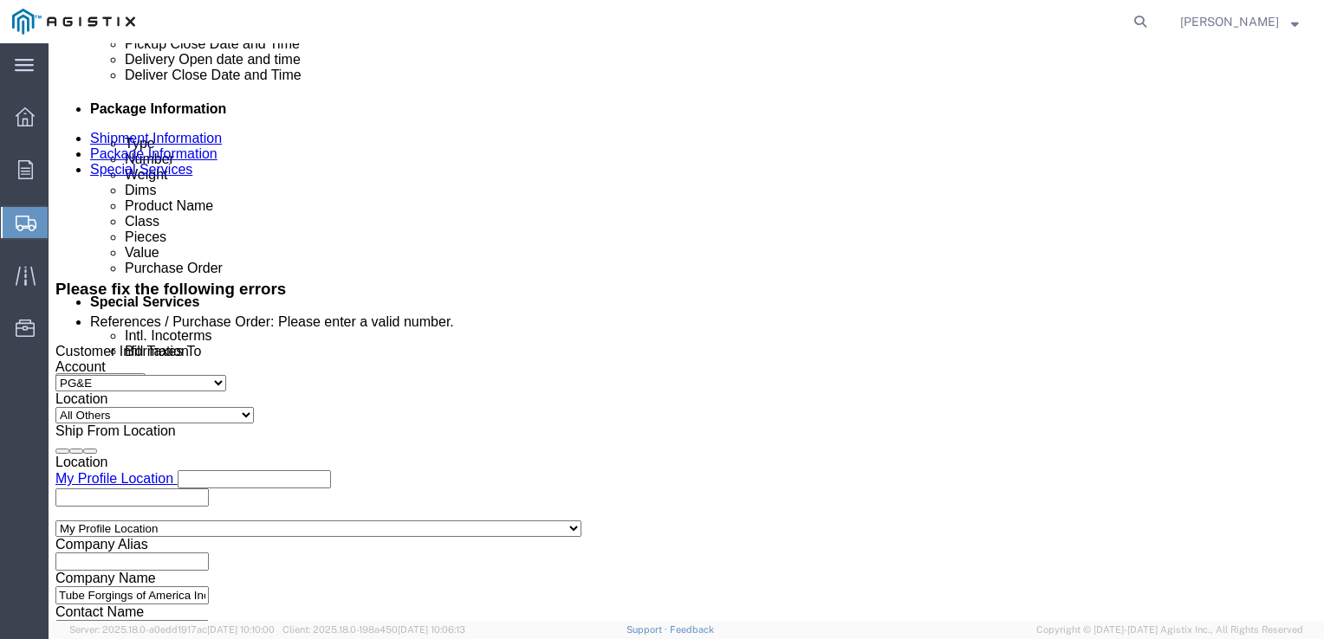
type input "S100628451"
select select "RELNUM"
type input "3501418702"
select select "LINO"
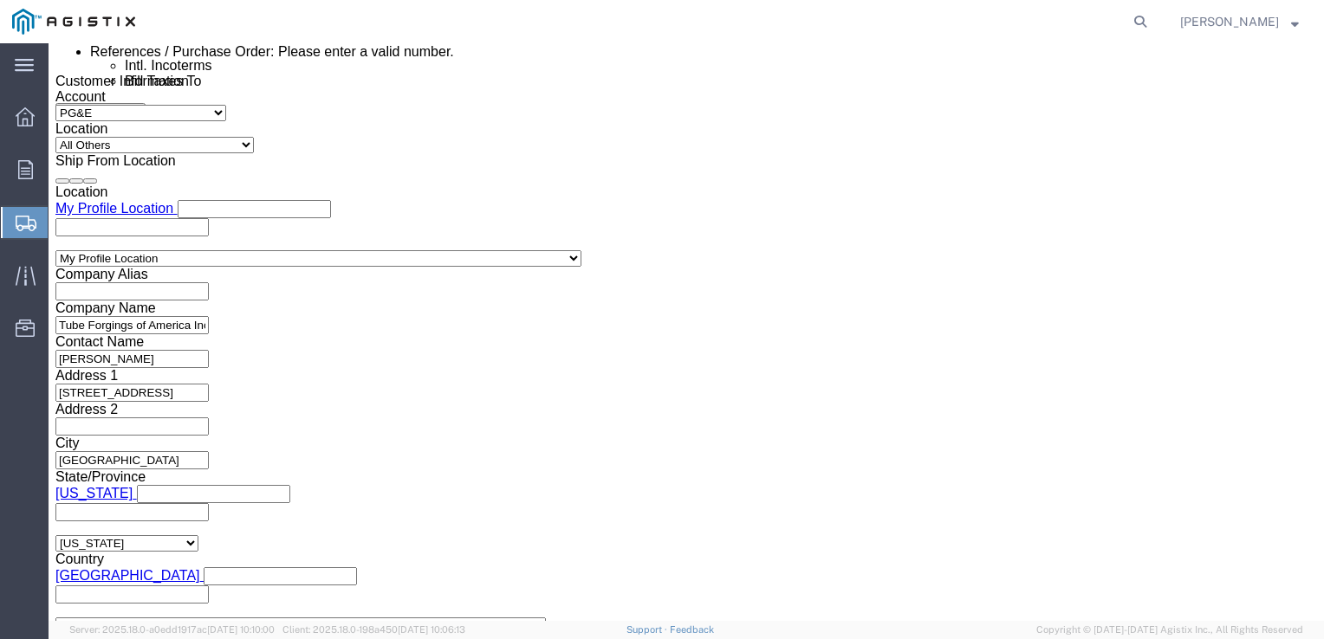
scroll to position [1137, 0]
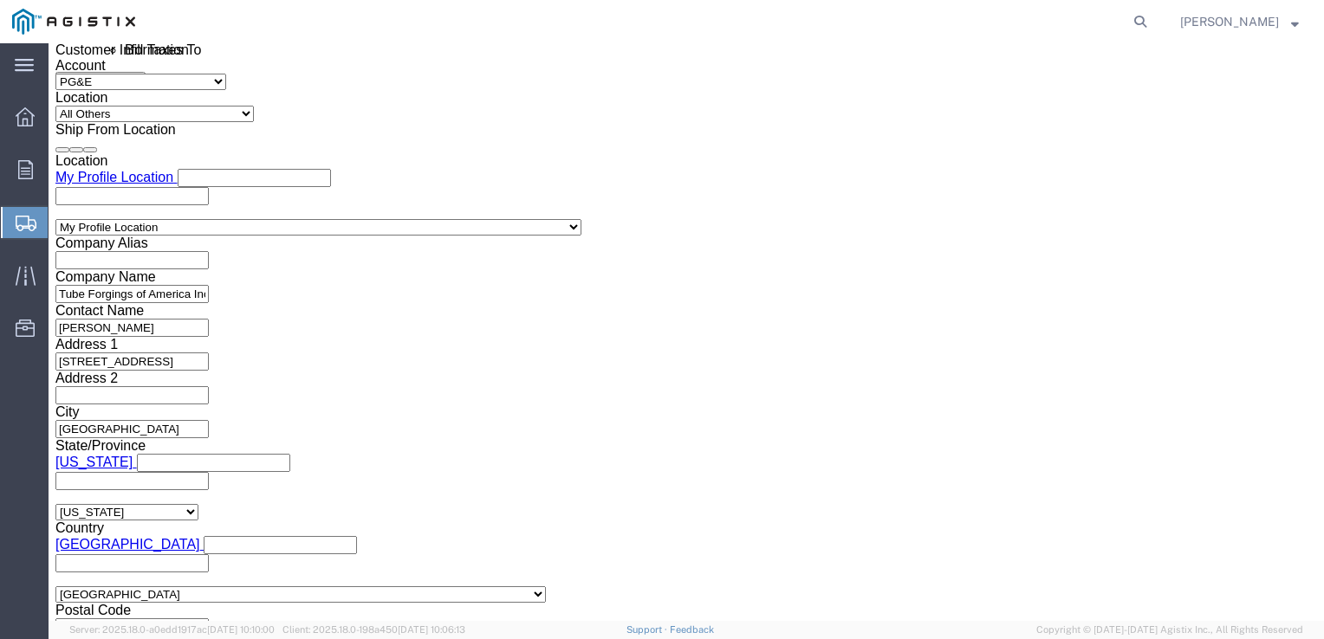
type input "US1016296PO"
click button "Continue"
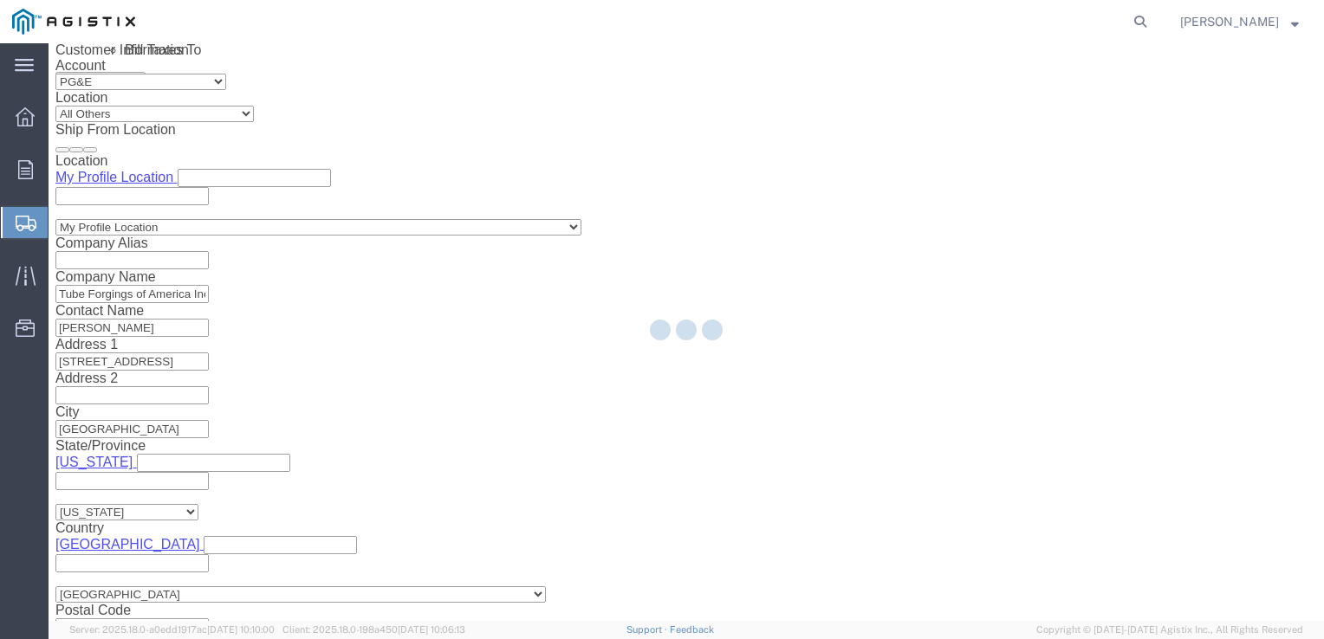
scroll to position [301, 0]
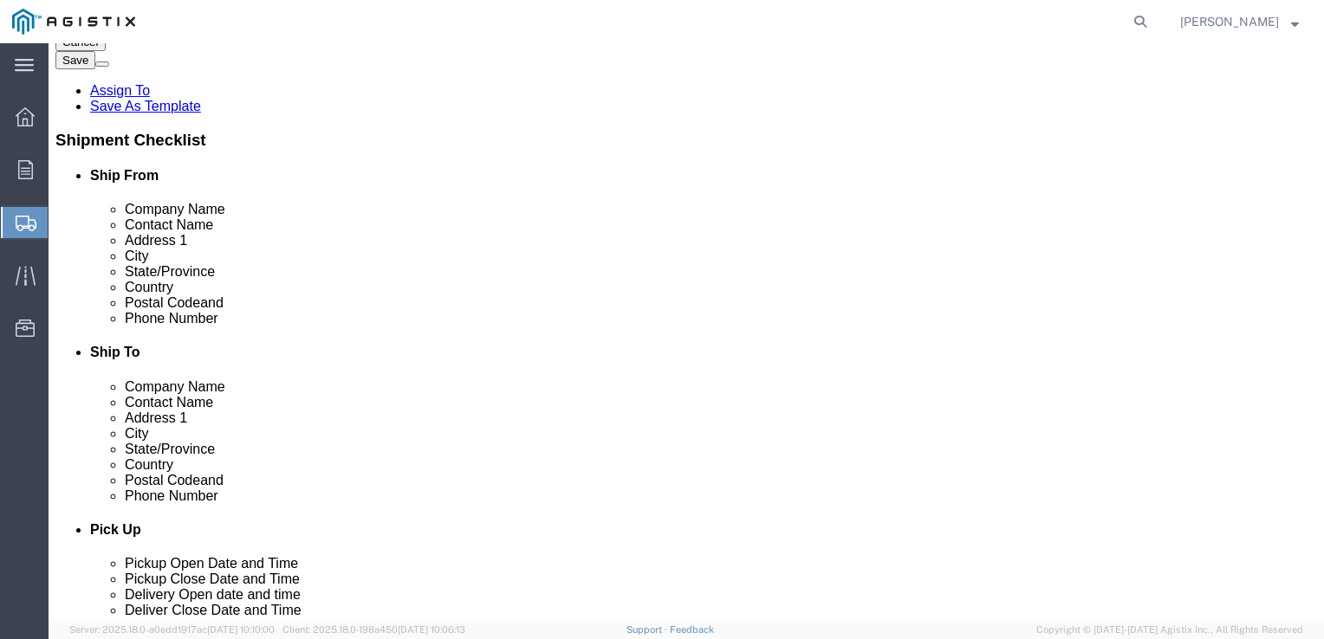
click button "Continue"
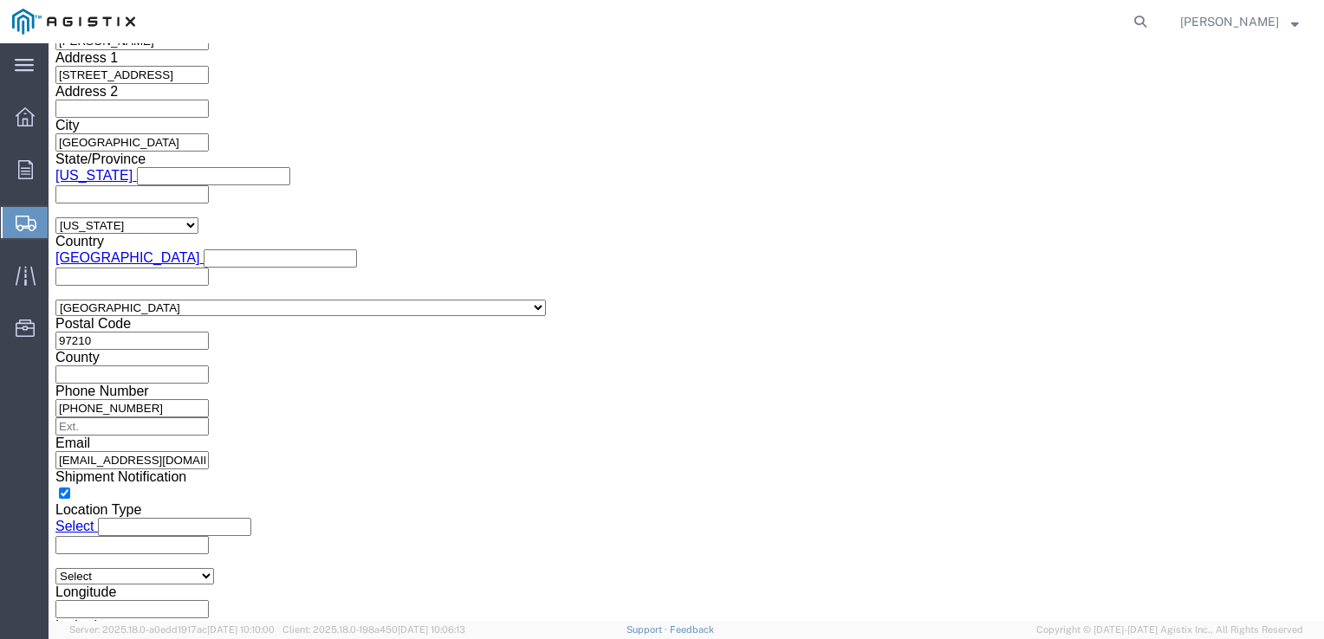
scroll to position [1463, 0]
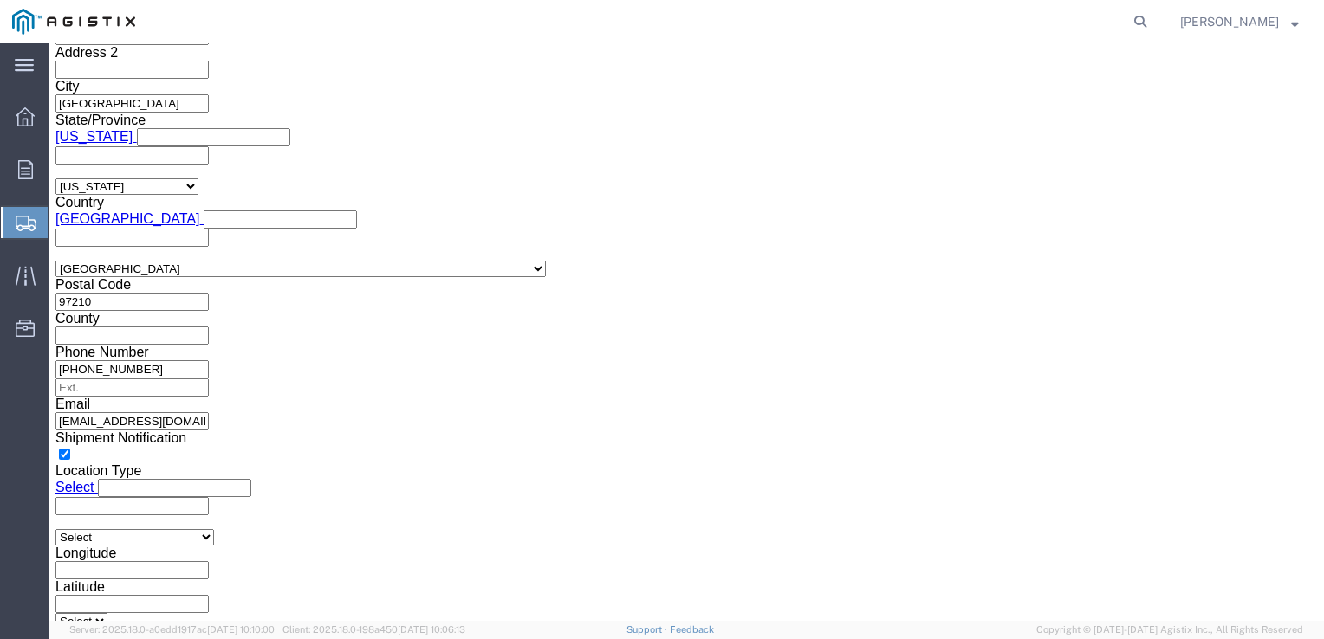
click button "Previous"
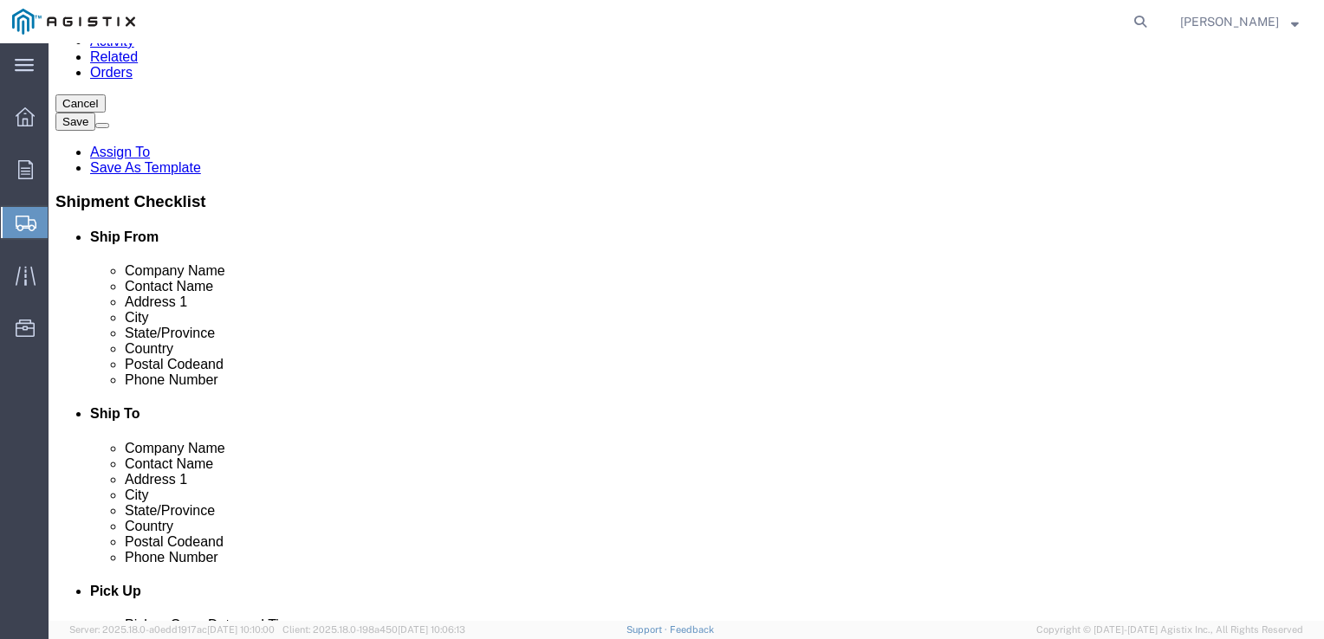
scroll to position [299, 0]
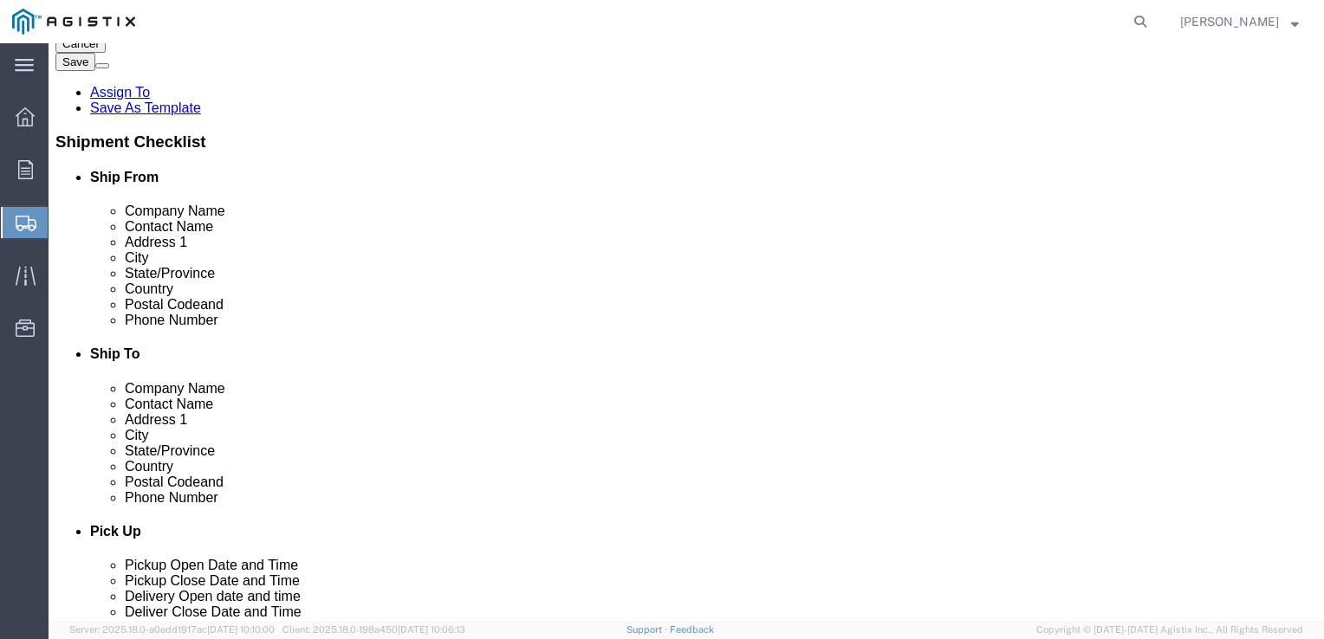
click button "Continue"
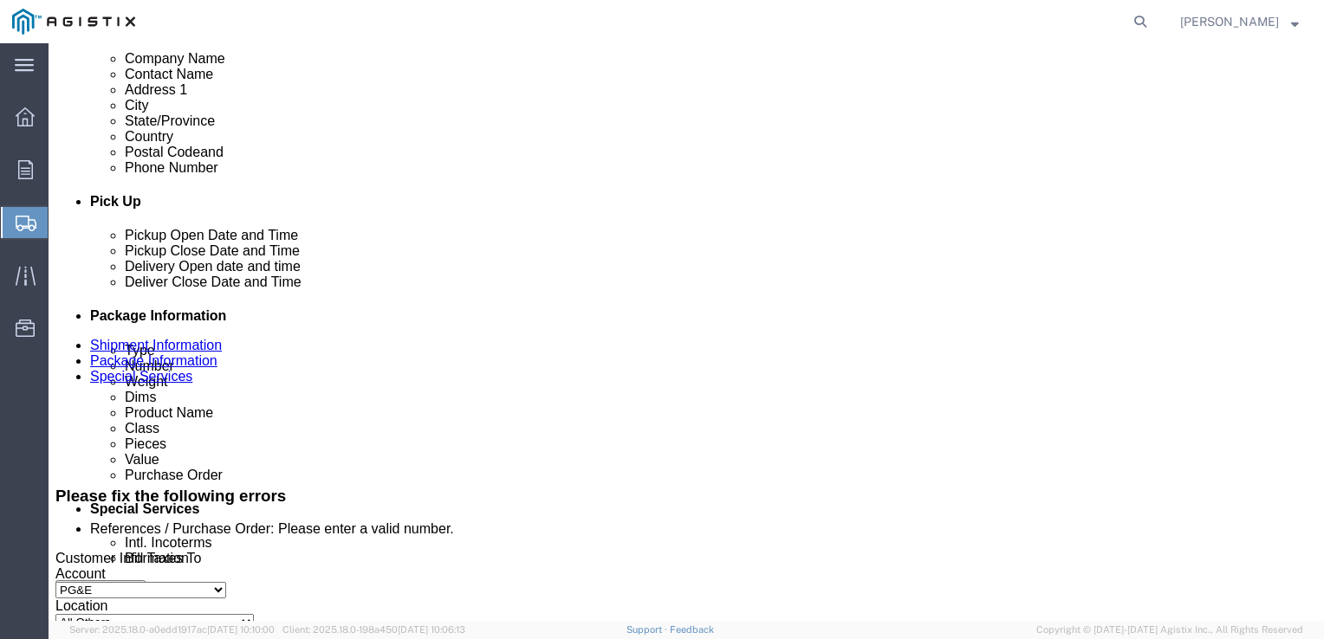
scroll to position [675, 0]
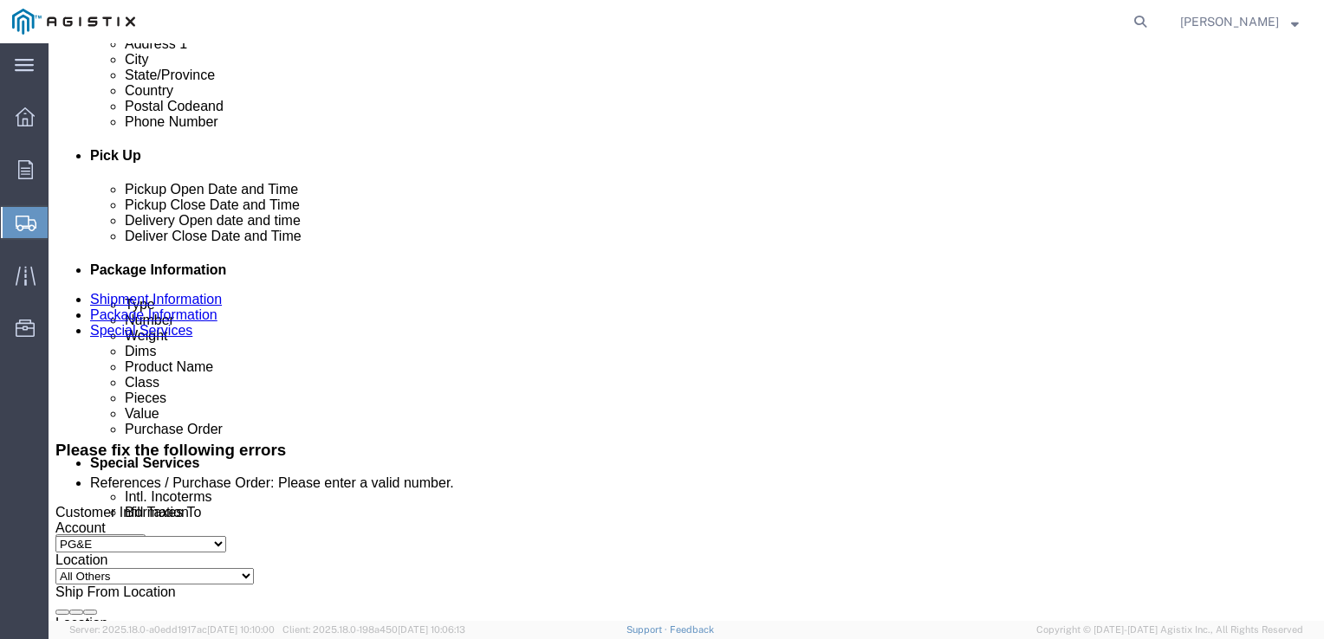
click input "BOL"
checkbox input "true"
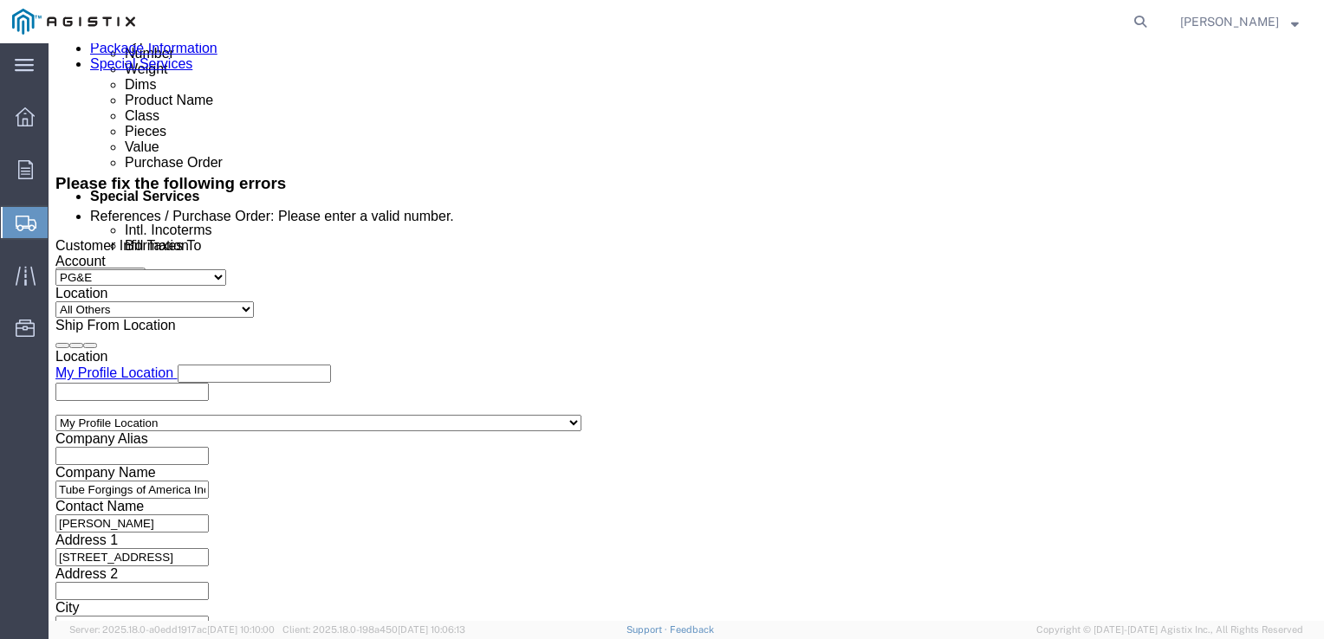
scroll to position [949, 0]
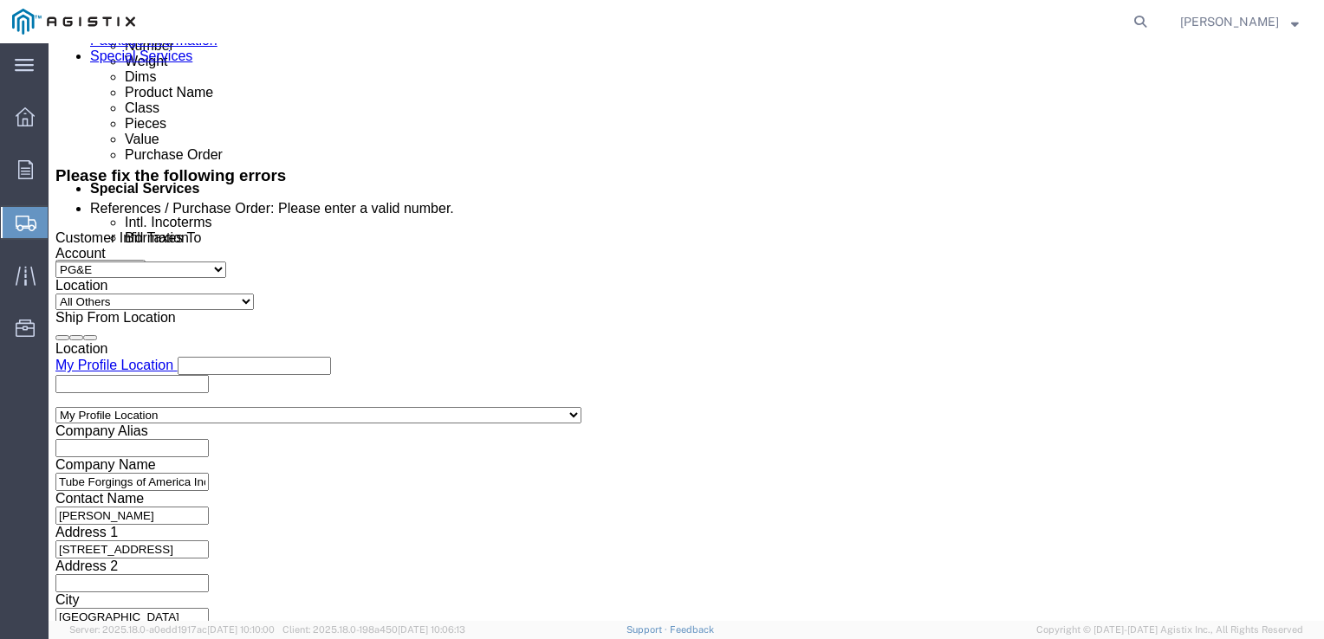
select select "MYPROFILE"
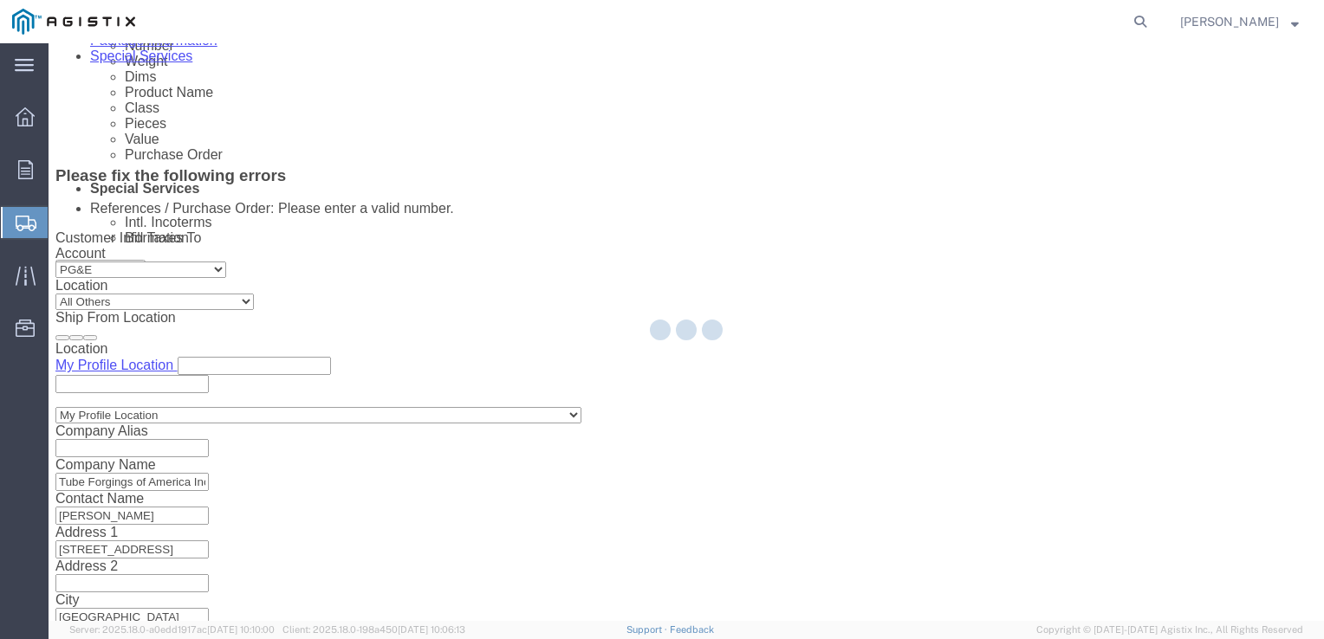
type input "Tube Forgings of America Inc"
type input "5200 NW Front Ave"
select select "US"
type input "Richard Hicks"
type input "503-820-2149"
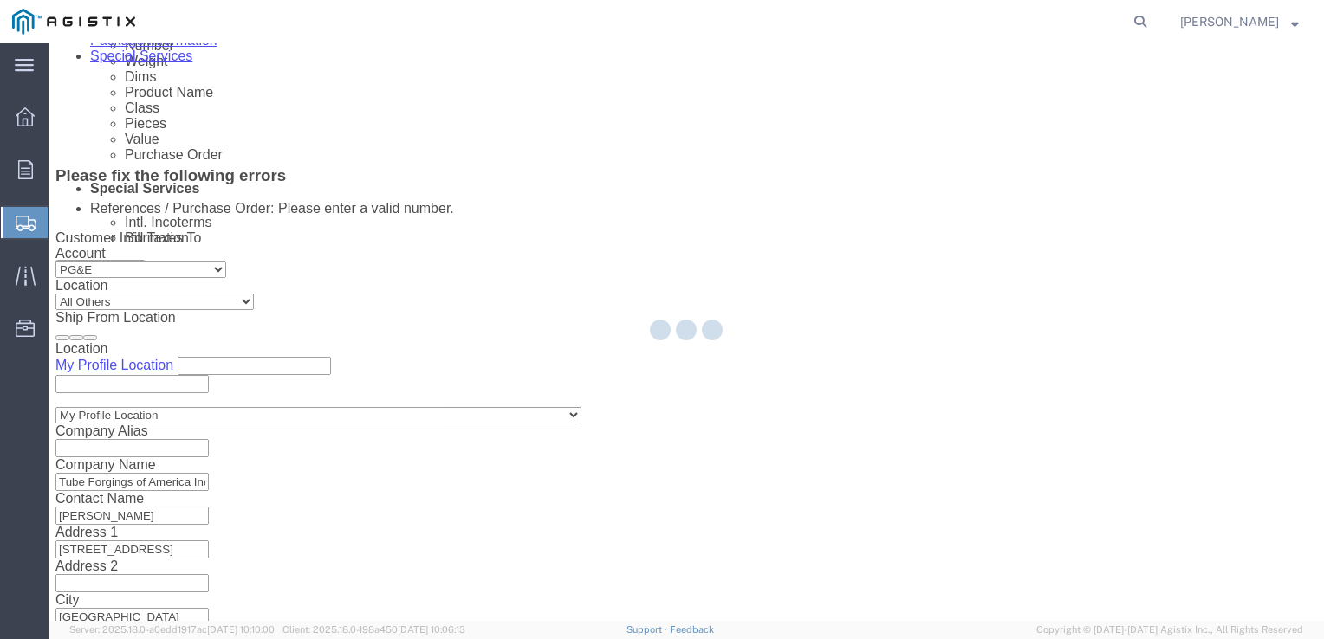
type input "Portland"
type input "97210"
select select "OR"
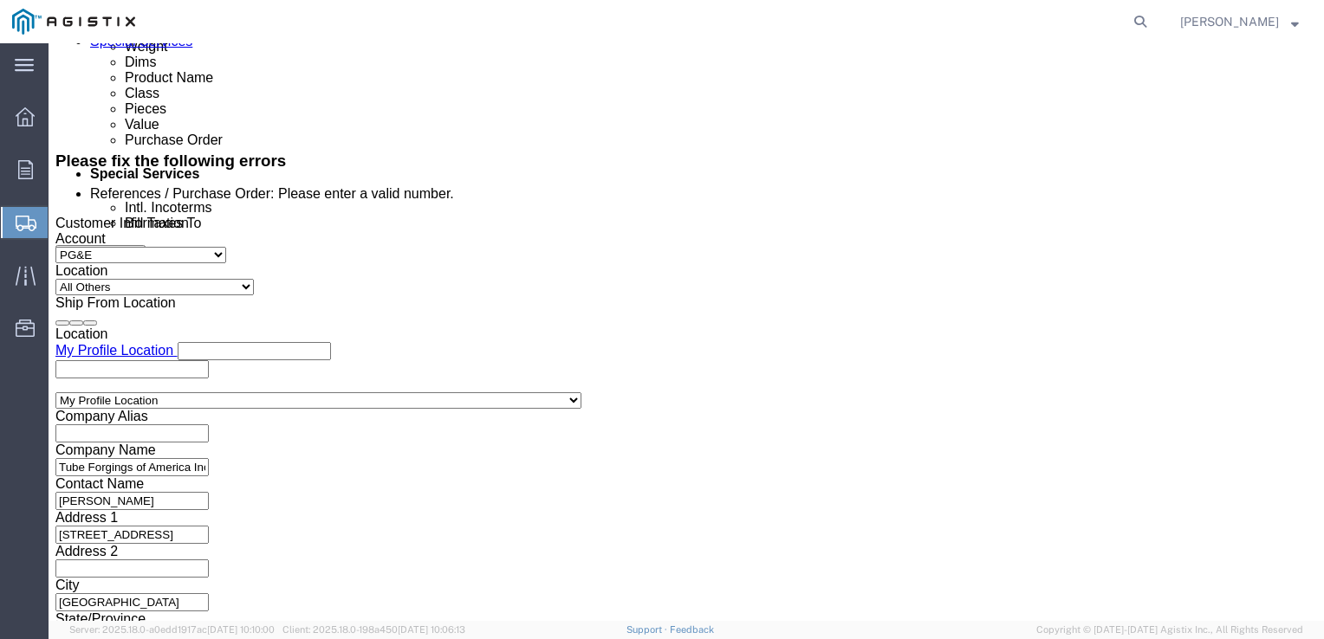
scroll to position [959, 0]
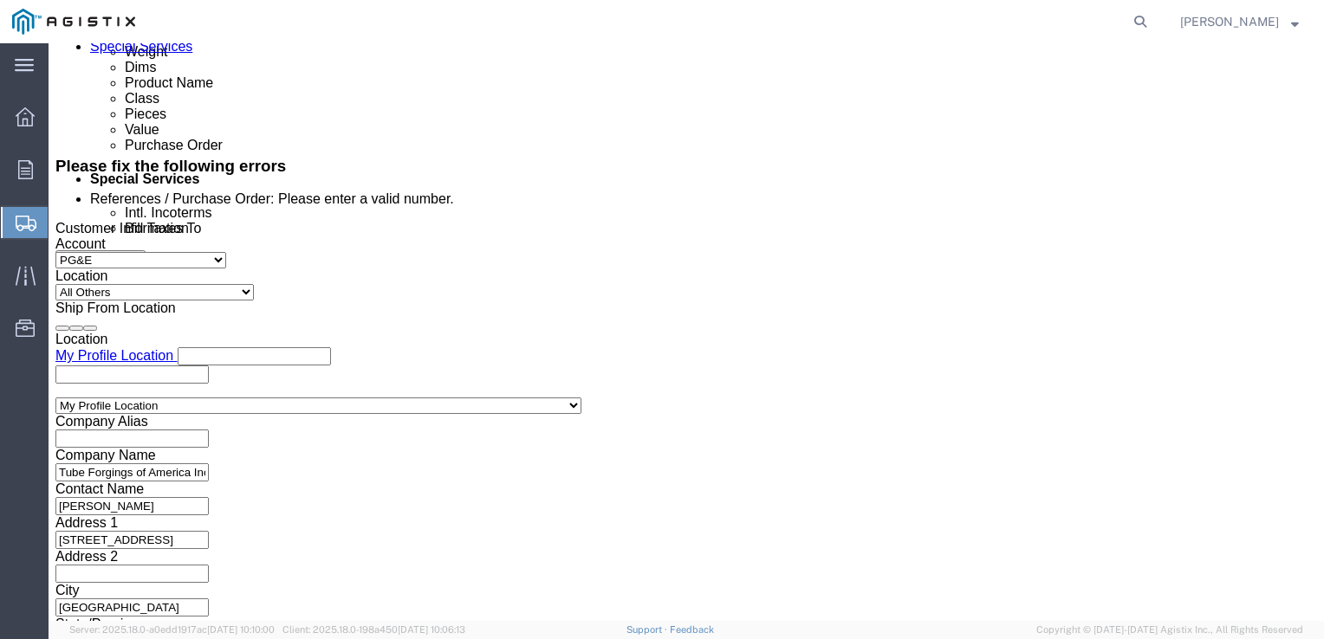
click input "Tube Forgings of America Inc"
select select
click input "Tube Forgings of America Inc"
drag, startPoint x: 409, startPoint y: 295, endPoint x: 138, endPoint y: 283, distance: 271.4
click div "Company Name Tube Forgings of America Inc"
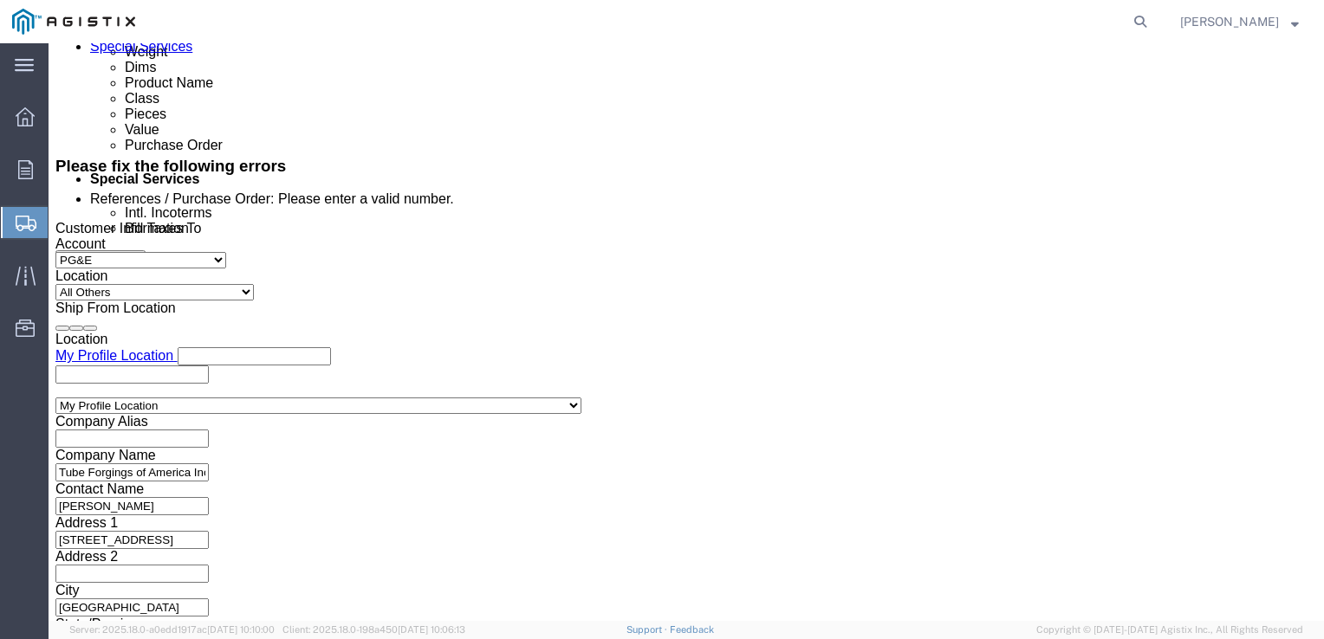
type input "MROIS PG&E"
type input "810 GILMORE AVENUE"
type input "C"
type input "CA"
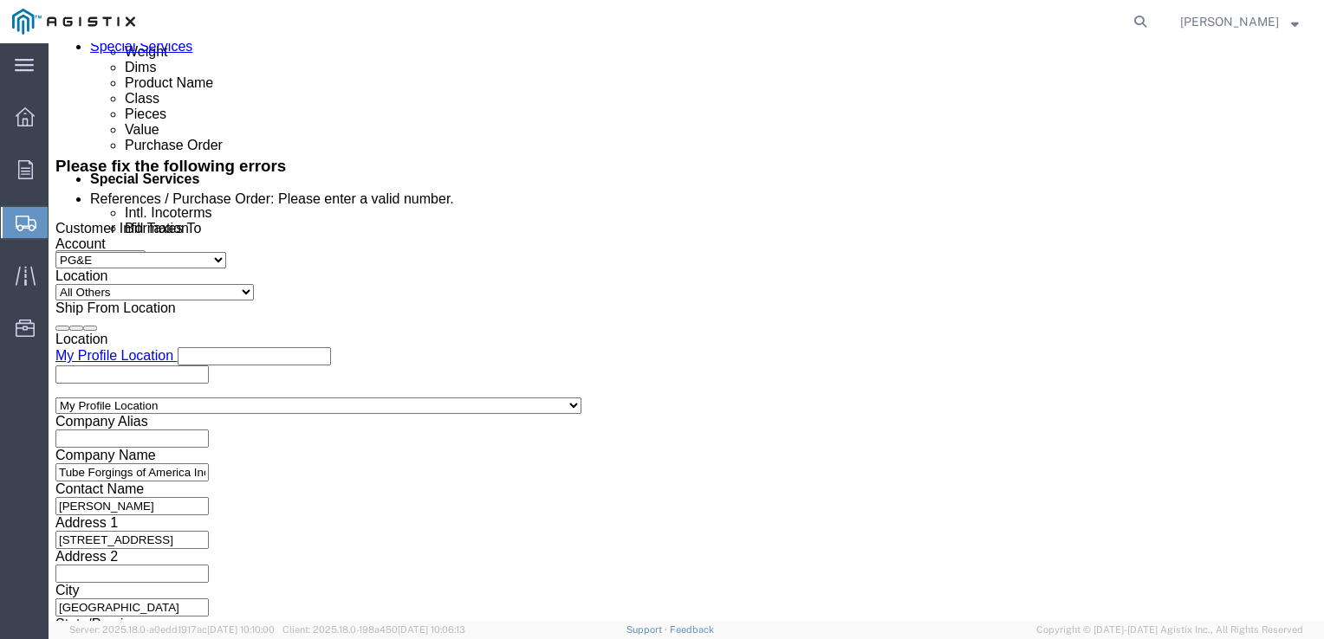
select select "CA"
drag, startPoint x: 717, startPoint y: 260, endPoint x: 582, endPoint y: 250, distance: 135.5
click div "Contact Name Richard Hicks"
type input "DAVE MCKNIGHT"
type input "707-747-8420"
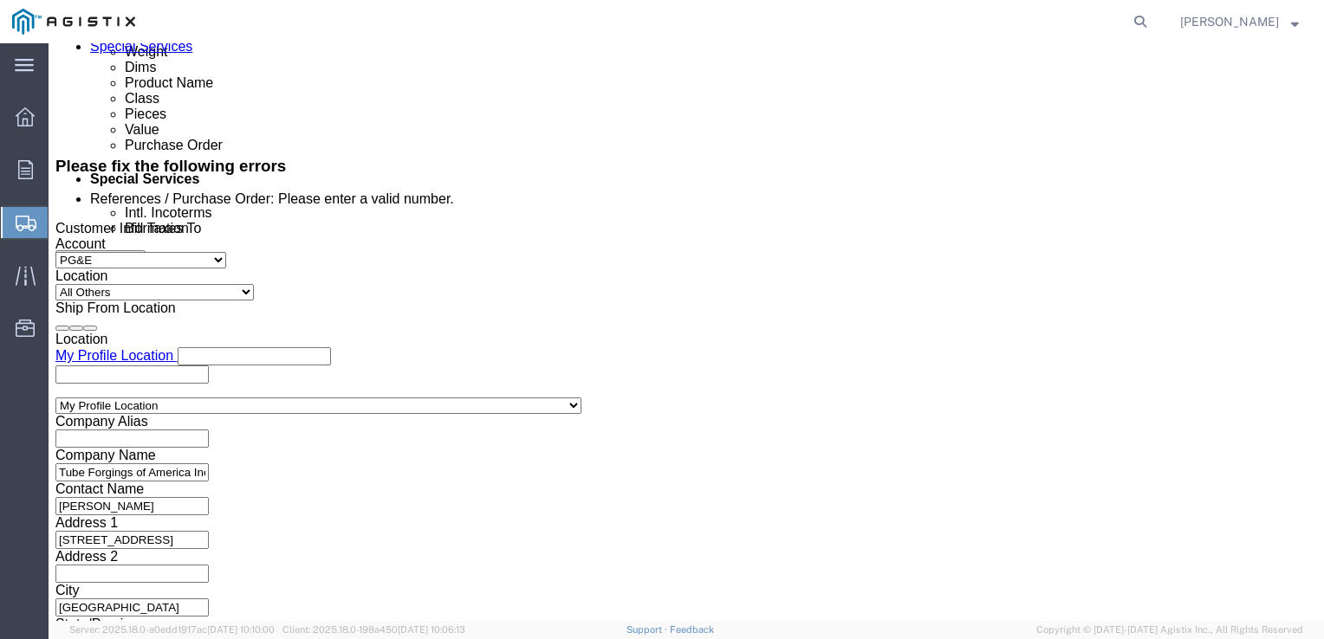
type input "STOCKTON"
type input "C"
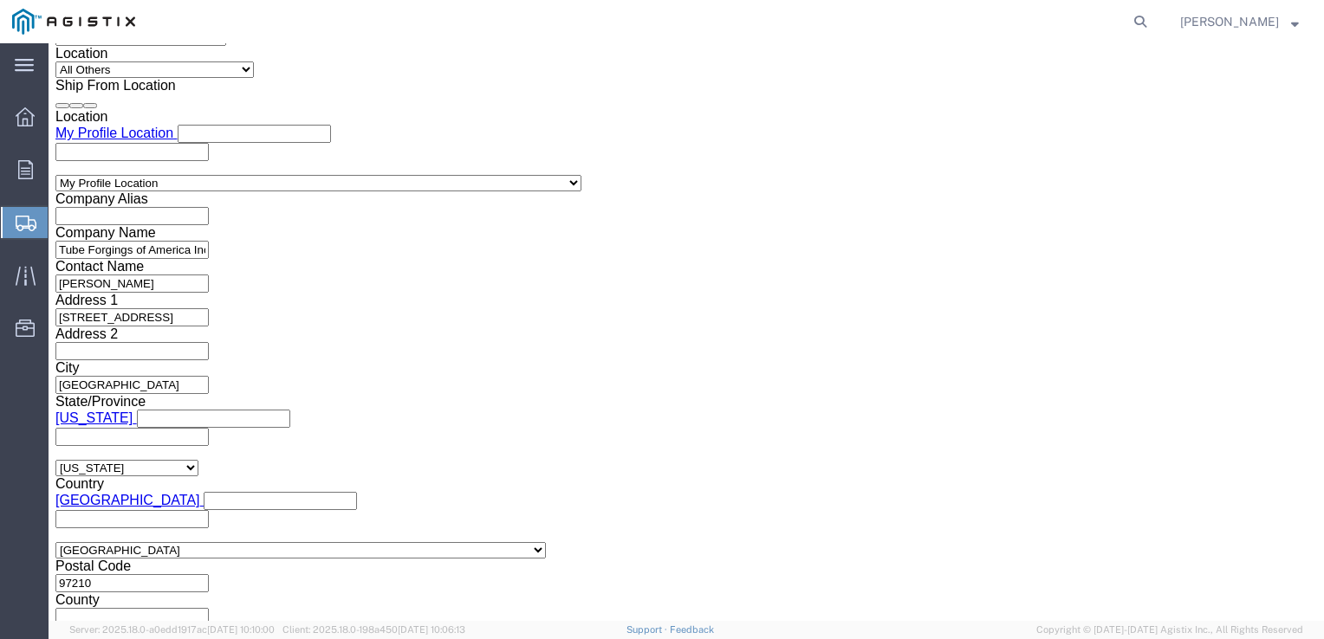
scroll to position [1275, 0]
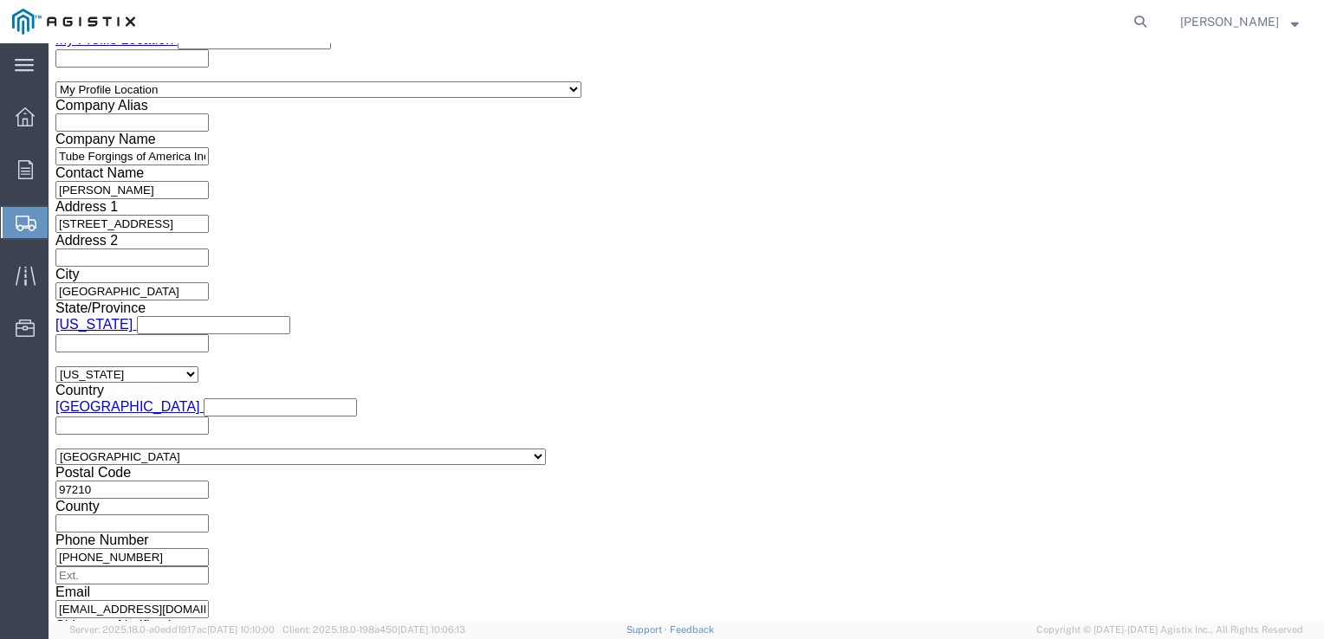
type input "95204"
select select "MYPROFILE"
type input "Tube Forgings of America Inc"
type input "5200 NW Front Ave"
select select "US"
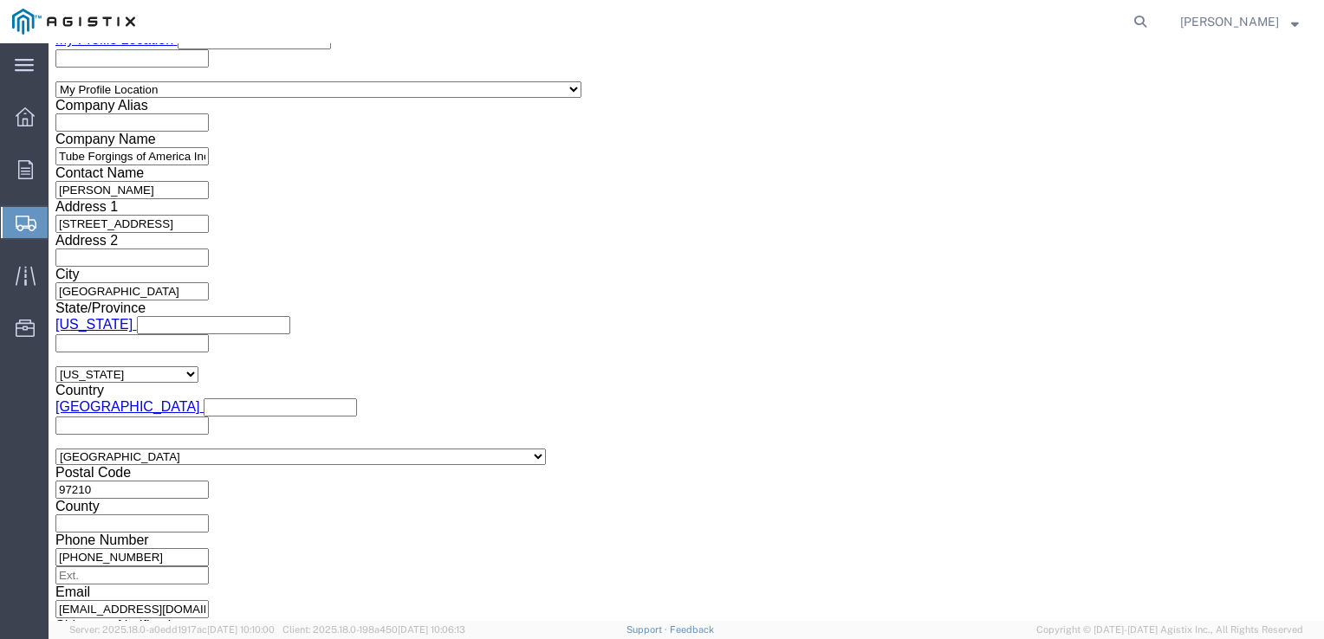
type input "Richard Hicks"
type input "503-820-2149"
type input "Portland"
type input "97210"
select select "OR"
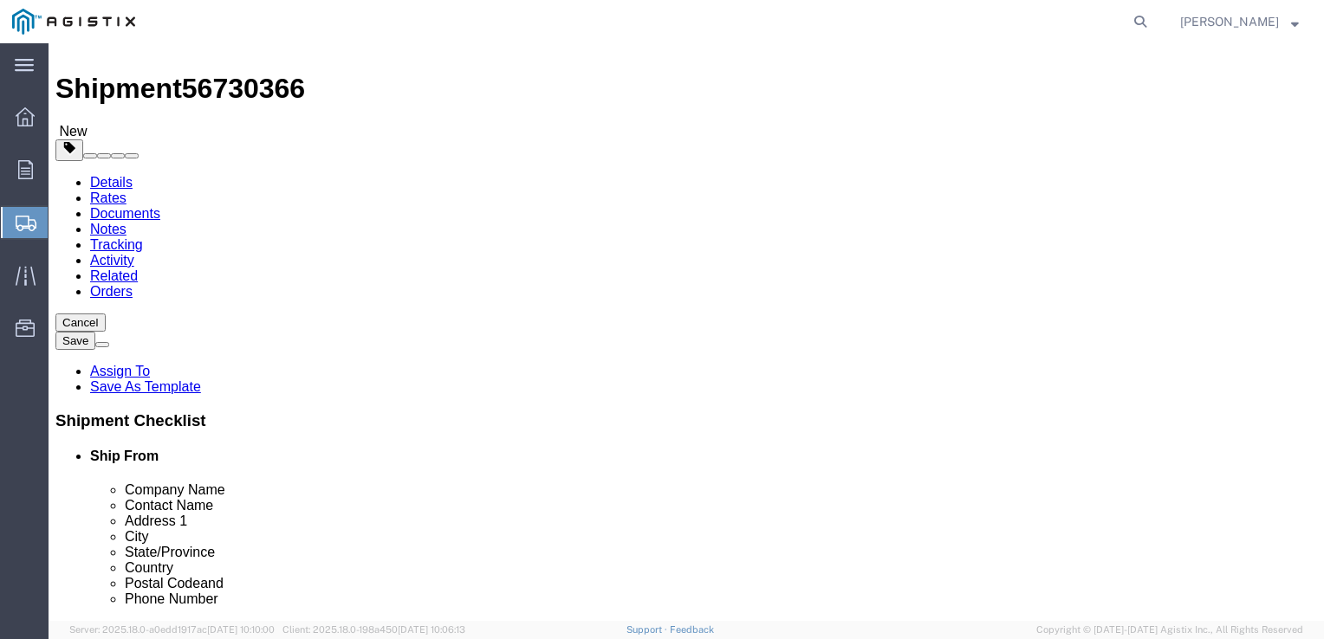
scroll to position [0, 0]
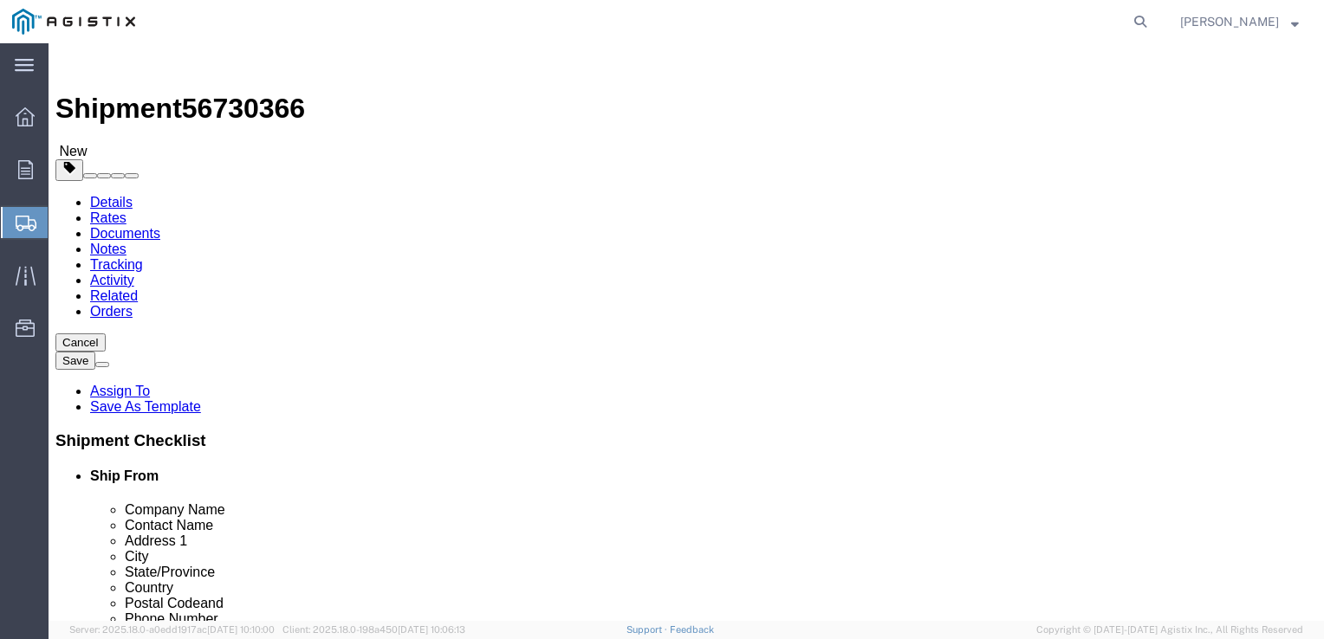
click h3 "Please fix the following errors"
click div "Please fix the following errors References / Purchase Order: Please enter a val…"
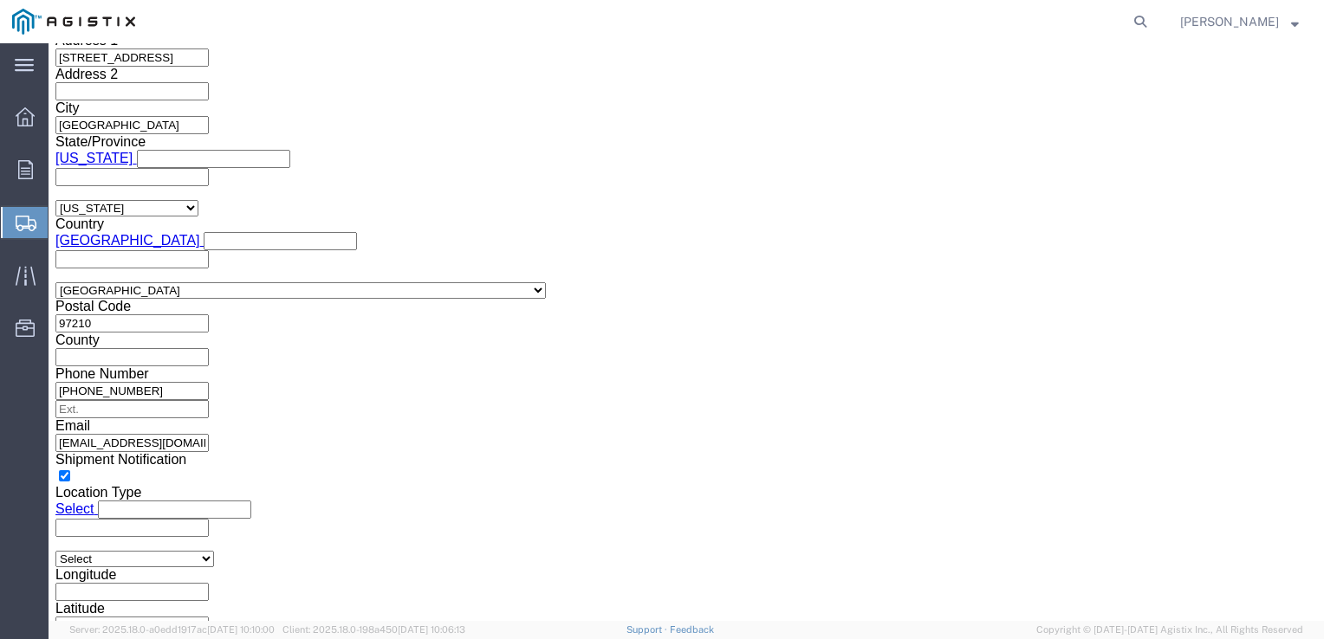
scroll to position [1463, 0]
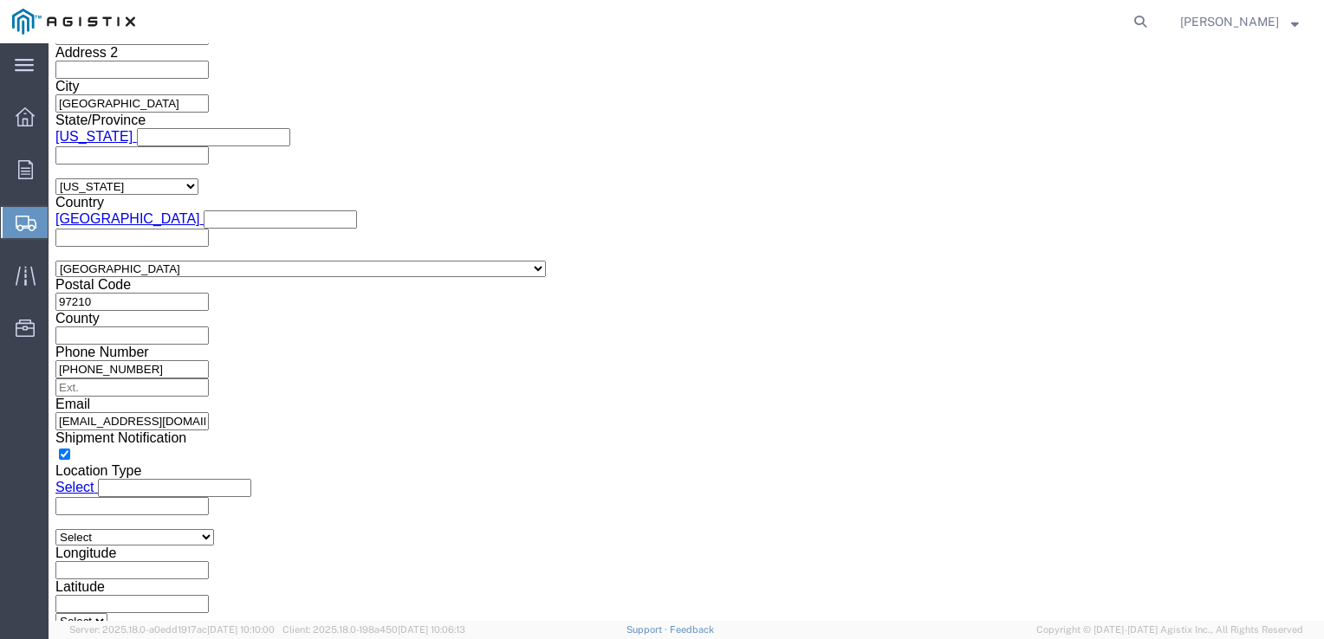
drag, startPoint x: 1263, startPoint y: 558, endPoint x: 1261, endPoint y: 505, distance: 52.9
click div "Cancel Save Assign To Save As Template Shipment Checklist Ship From Company Nam…"
click div "Name Description Document Type Authorization Required? Add existing document Ad…"
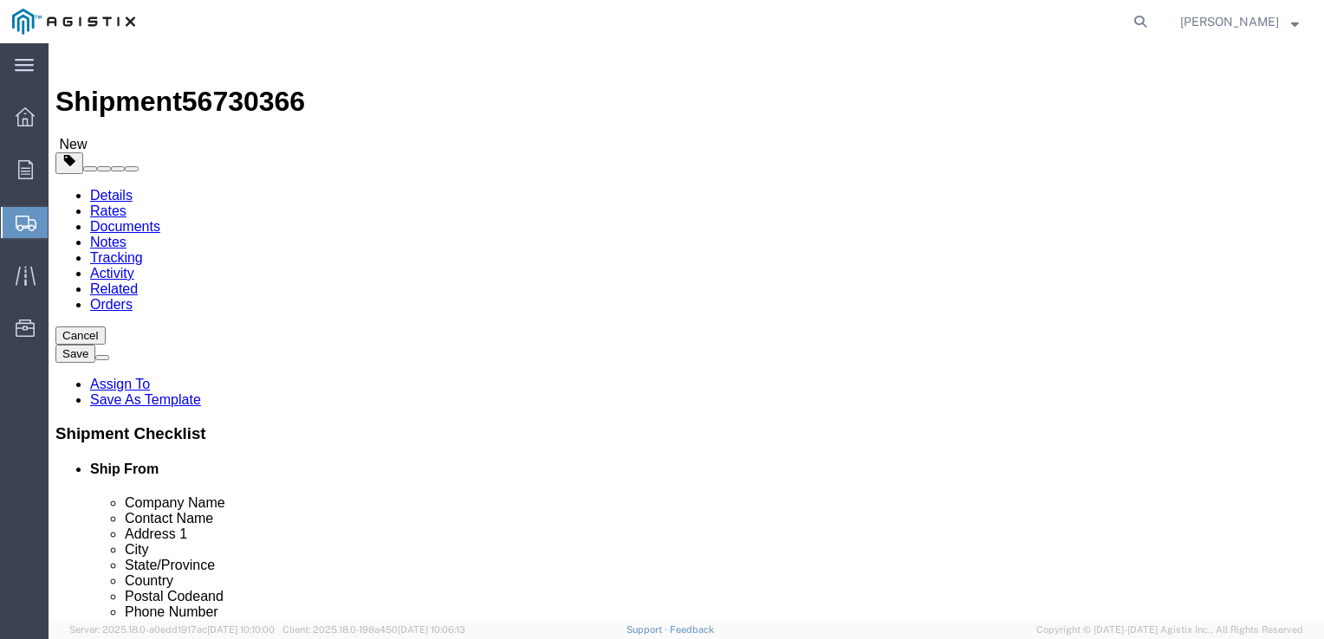
scroll to position [0, 0]
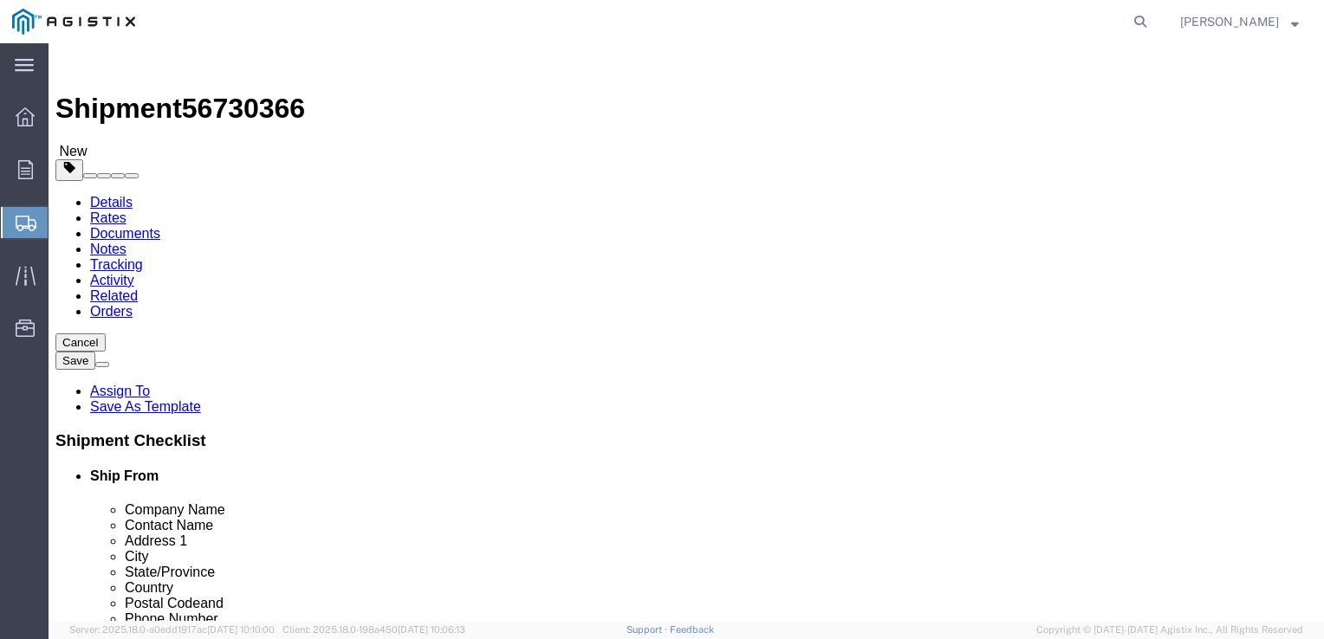
drag, startPoint x: 1269, startPoint y: 436, endPoint x: 1323, endPoint y: 38, distance: 401.3
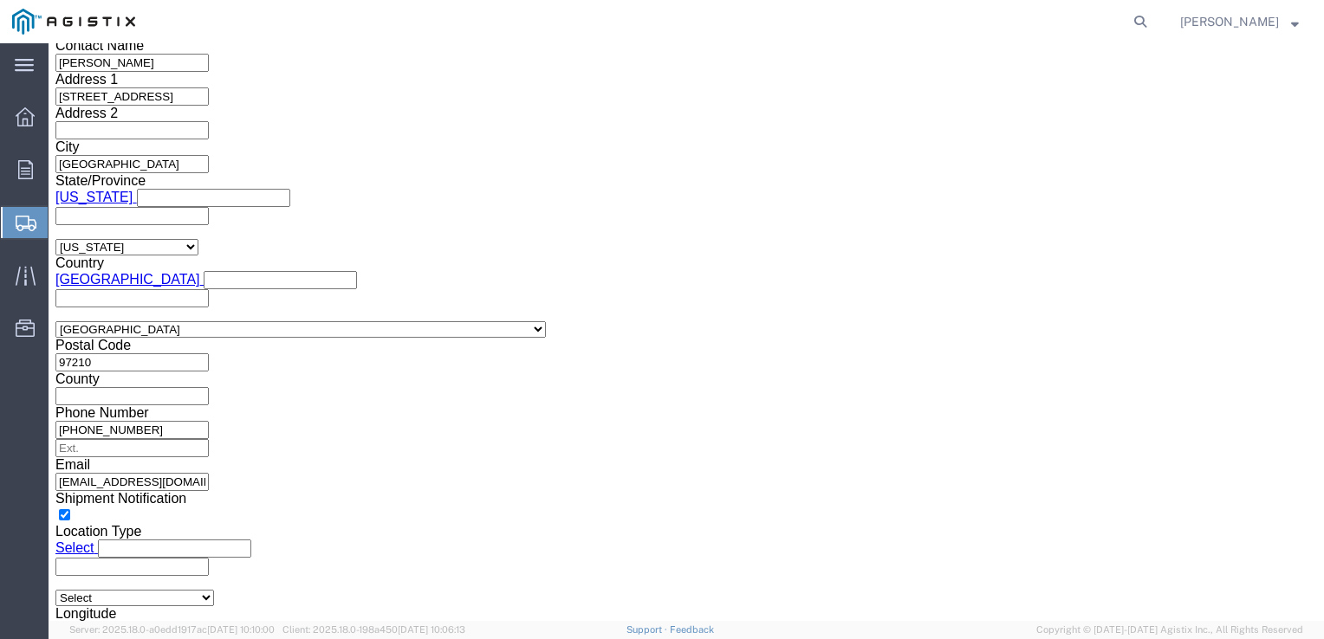
scroll to position [1463, 0]
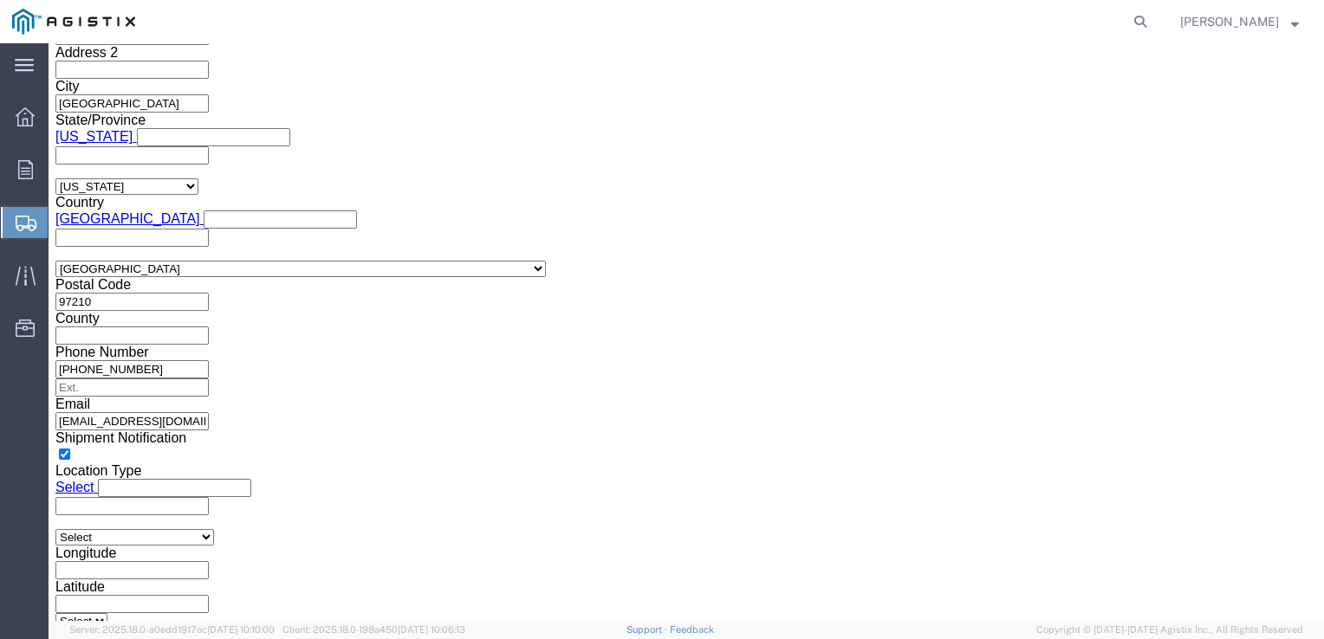
click button "Previous"
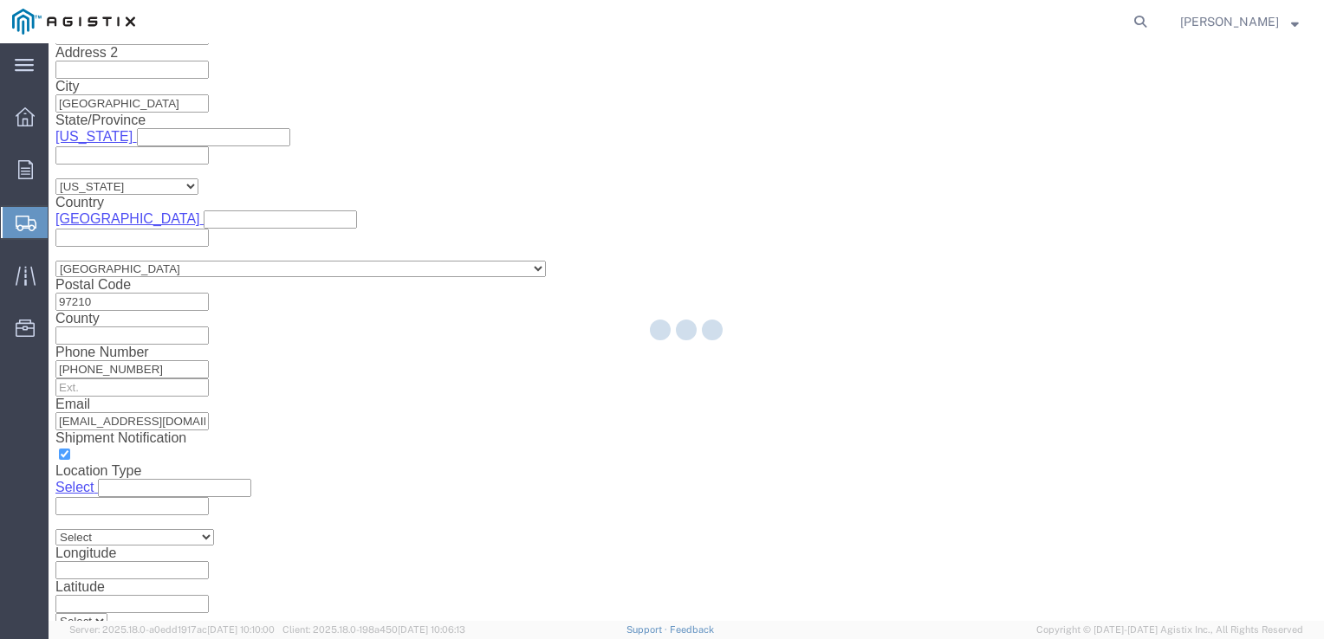
scroll to position [301, 0]
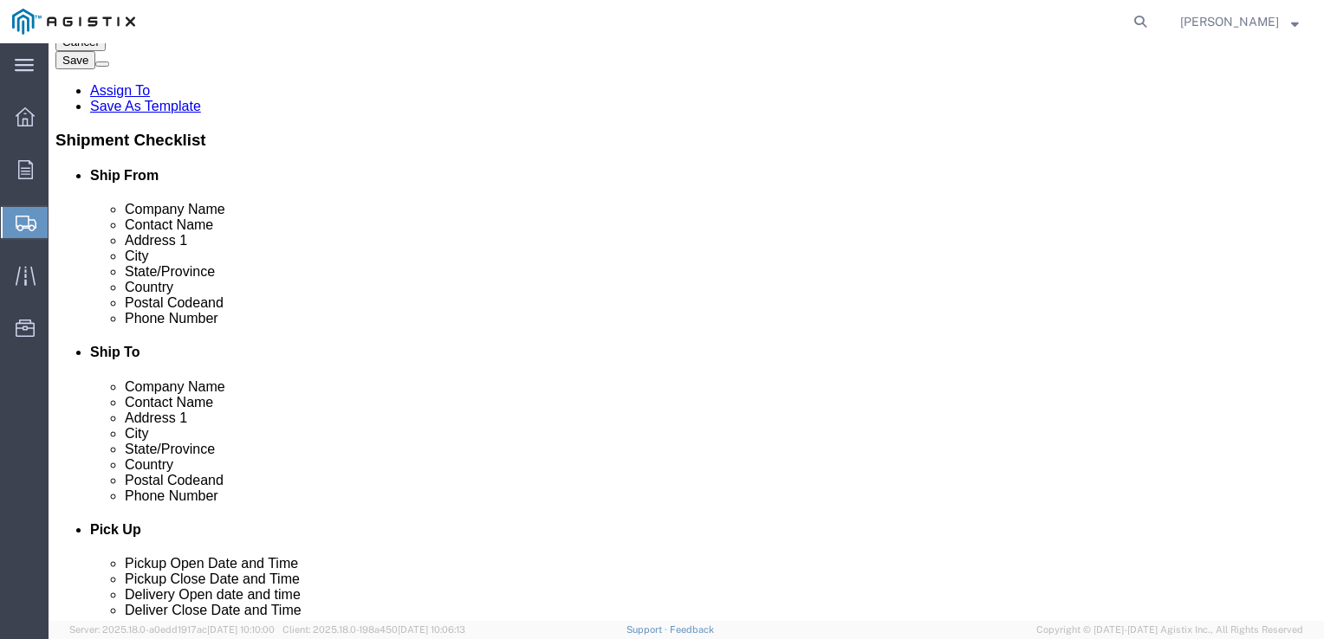
click button "Previous"
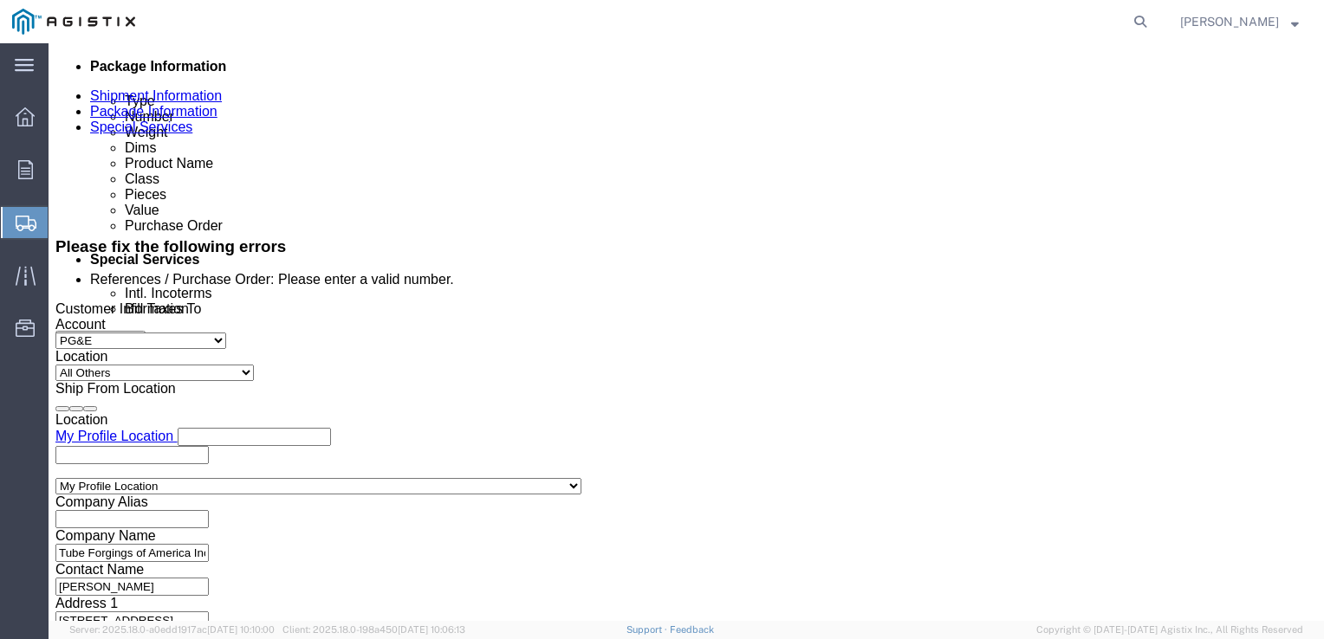
scroll to position [866, 0]
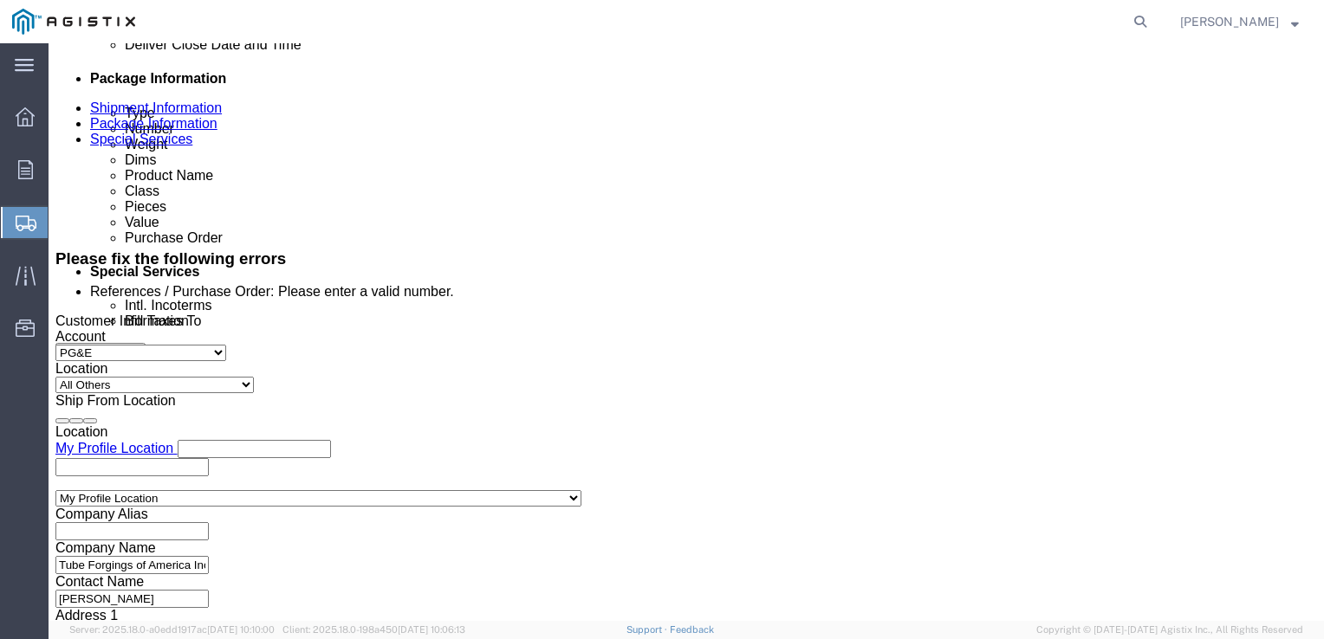
drag, startPoint x: 258, startPoint y: 429, endPoint x: 163, endPoint y: 434, distance: 95.4
click div "Select Account Type Activity ID Airline Appointment Number ASN Batch Request # …"
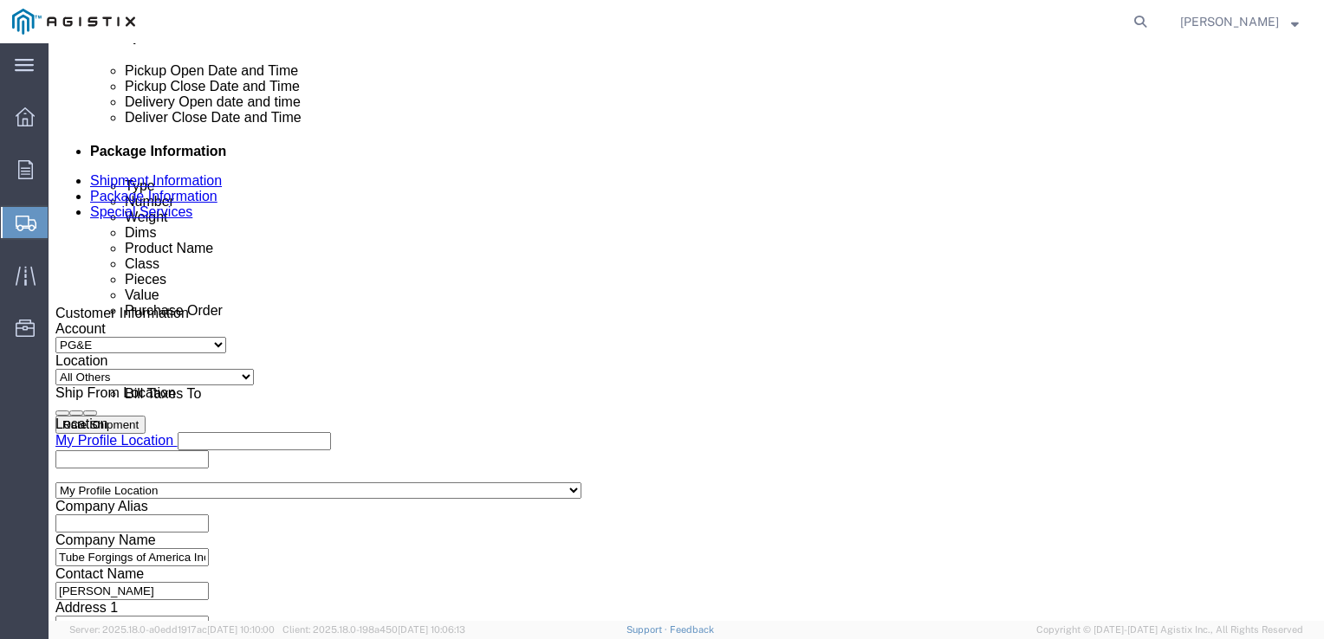
type input "3501418702"
type input "S100628451"
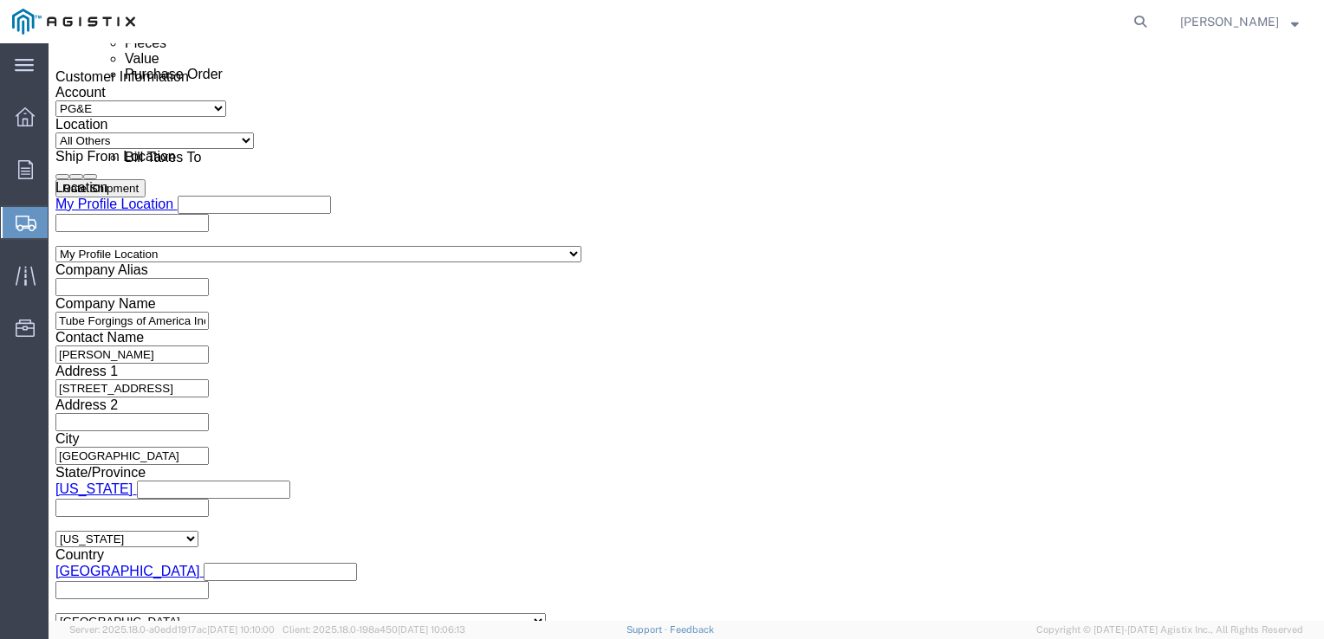
scroll to position [1066, 0]
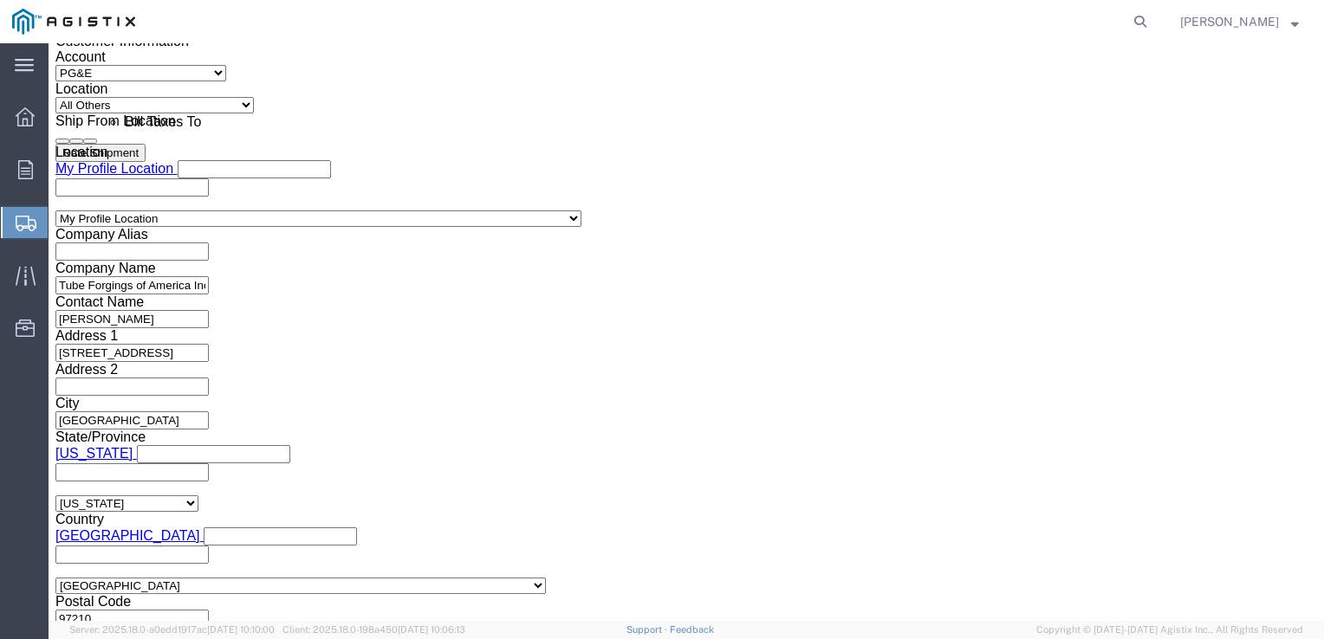
type input "328100"
click button "Continue"
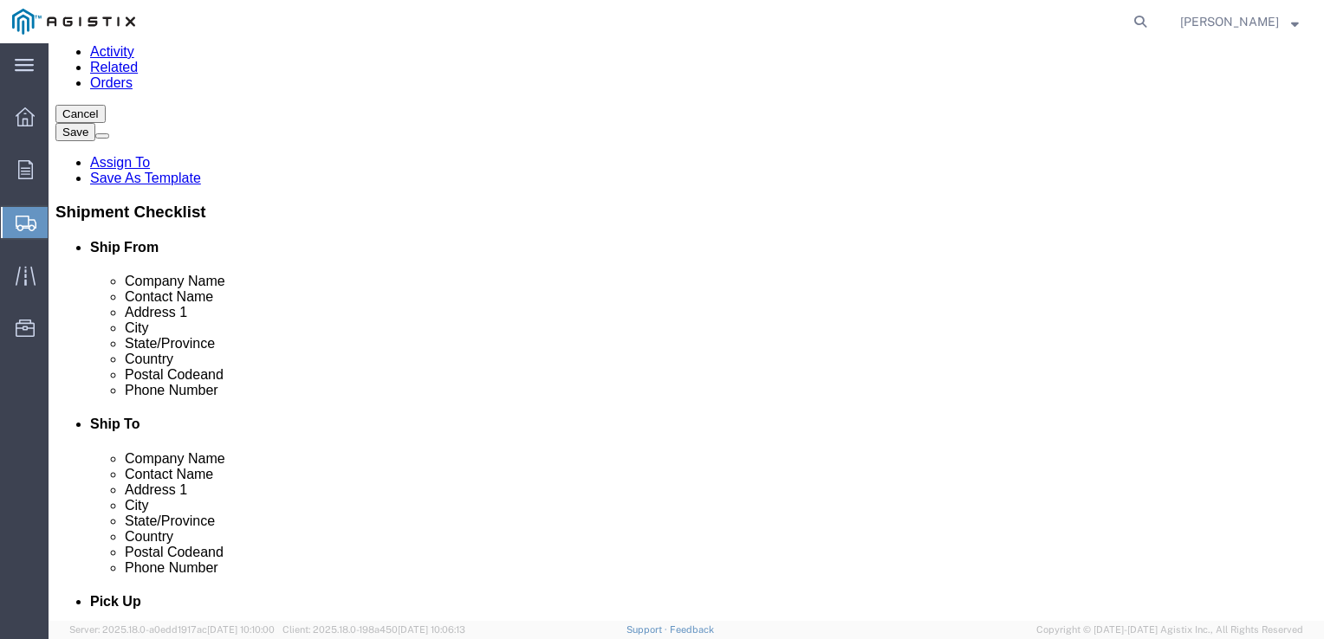
click button "Continue"
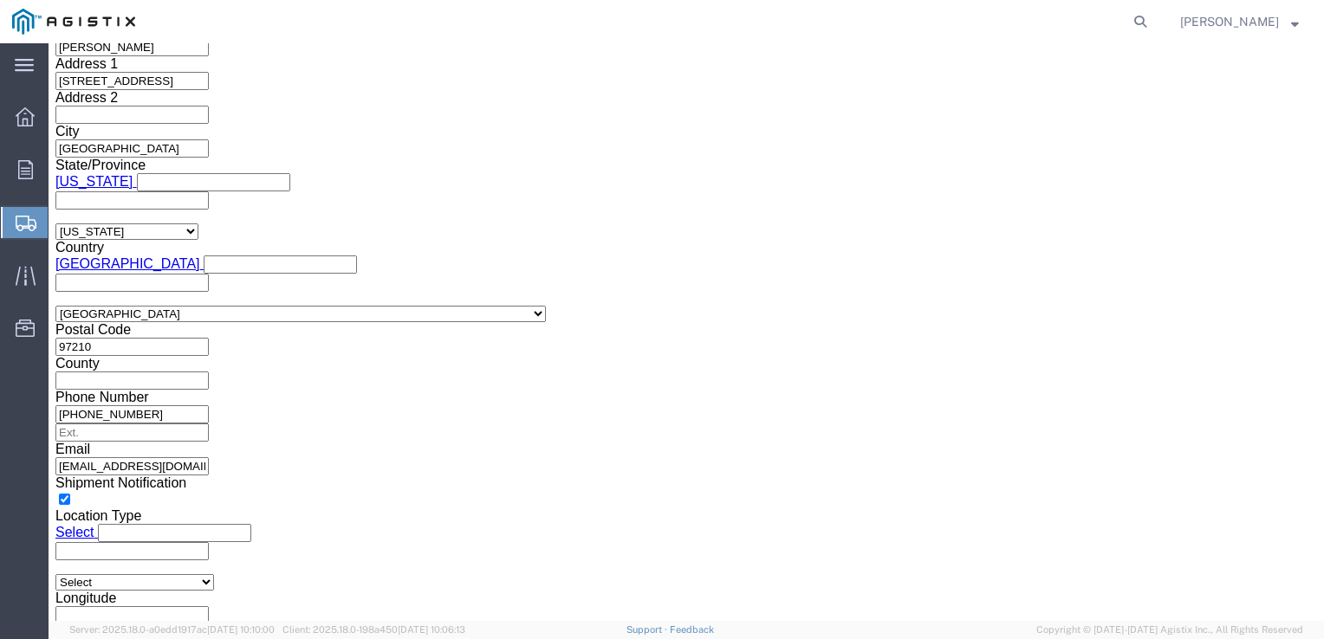
scroll to position [1391, 0]
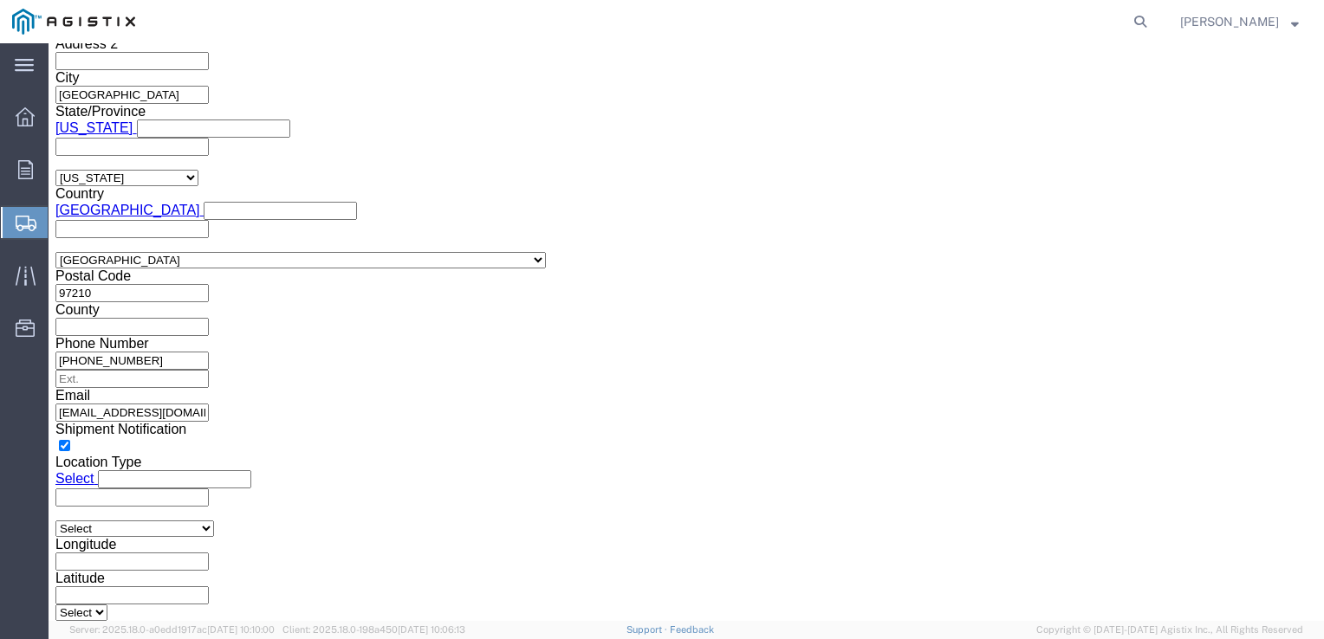
click button "Rate Shipment"
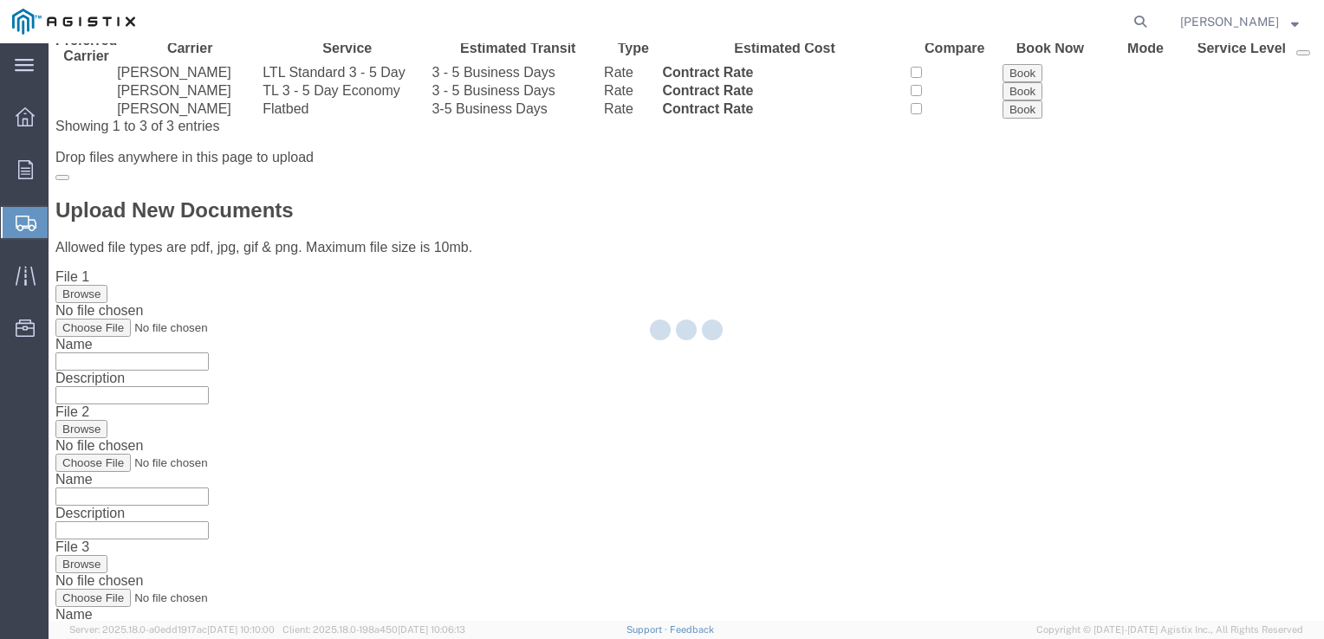
scroll to position [0, 0]
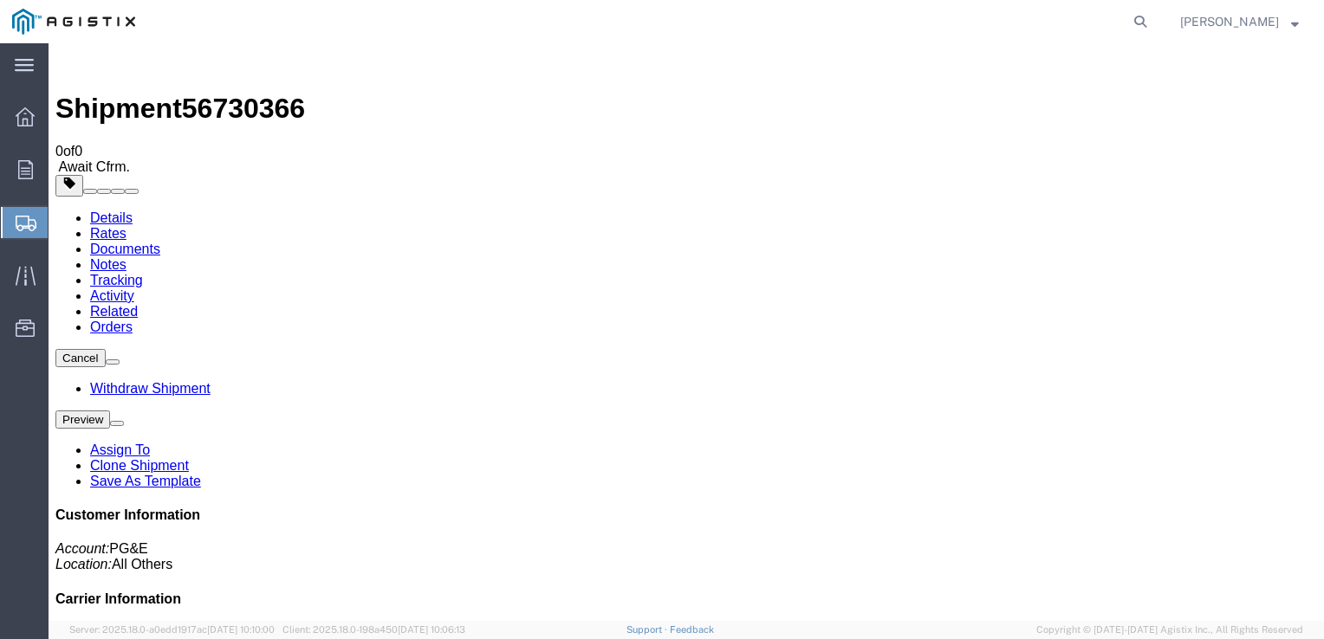
scroll to position [171, 0]
